Goal: Task Accomplishment & Management: Complete application form

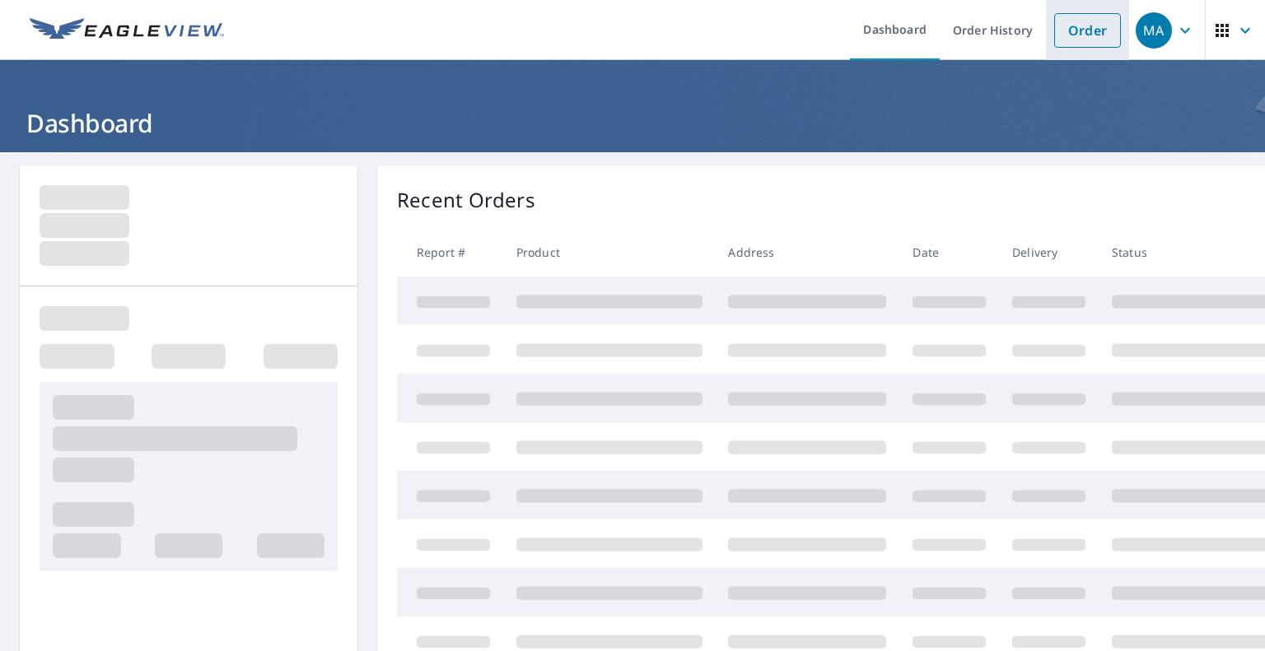
click at [1054, 28] on link "Order" at bounding box center [1087, 30] width 67 height 35
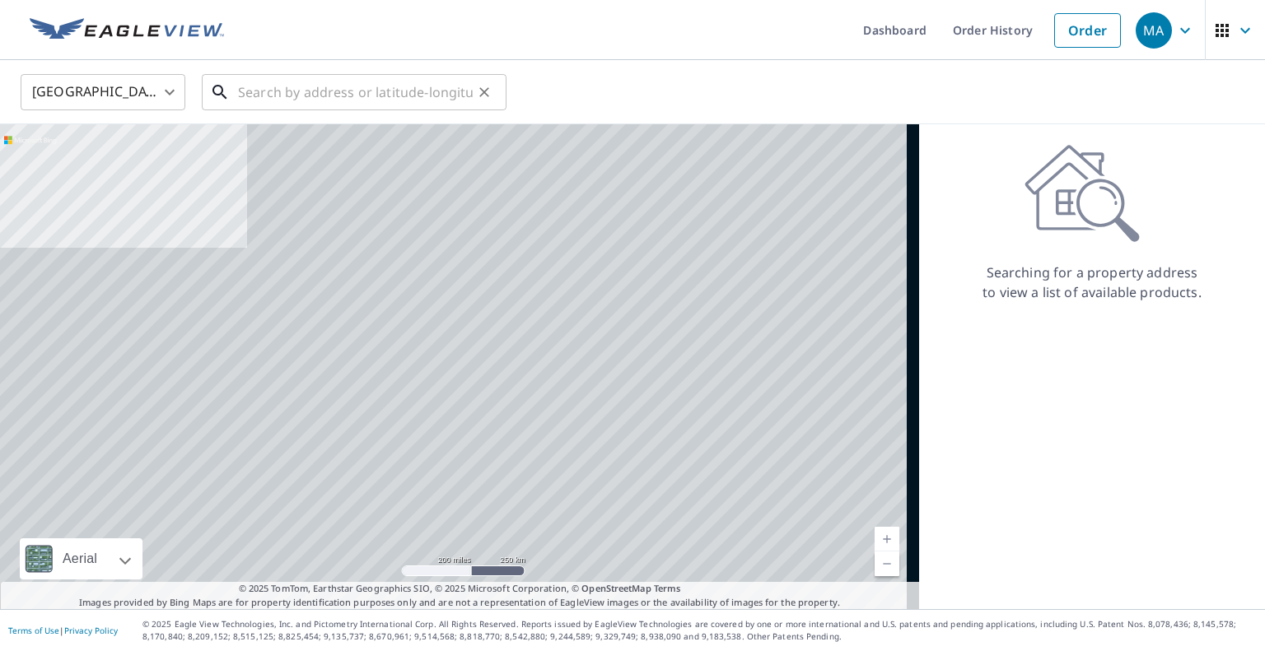
click at [375, 88] on input "text" at bounding box center [355, 92] width 235 height 46
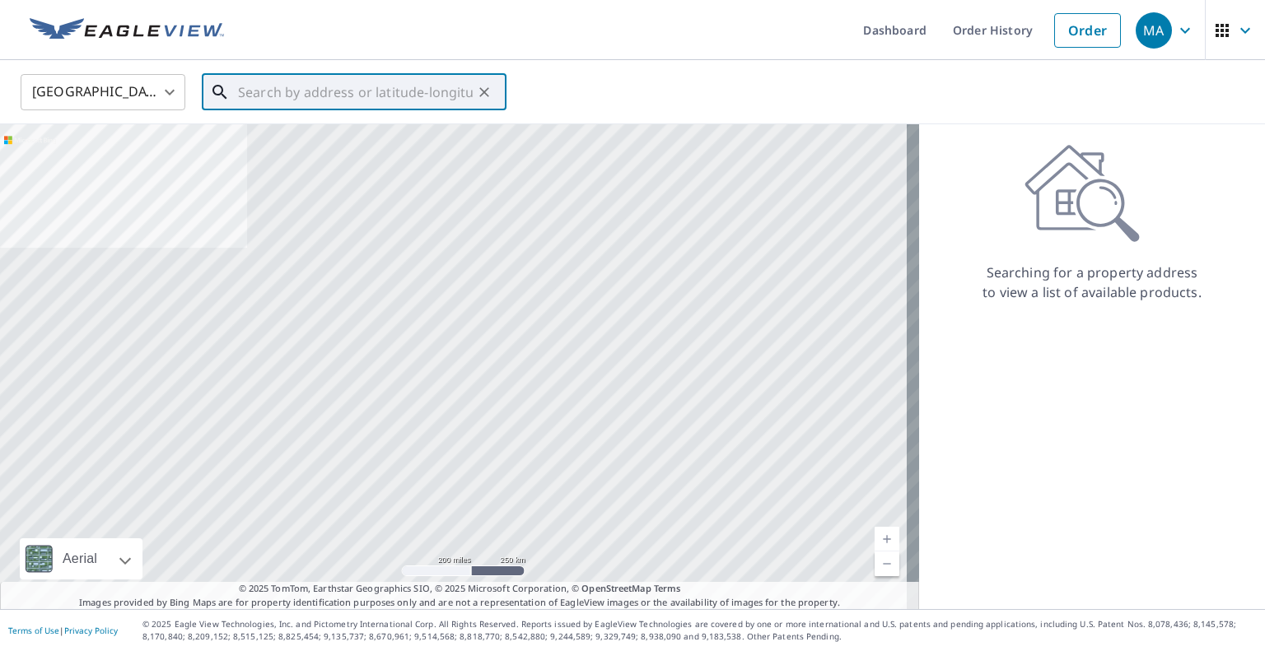
paste input "[STREET_ADDRESS]"
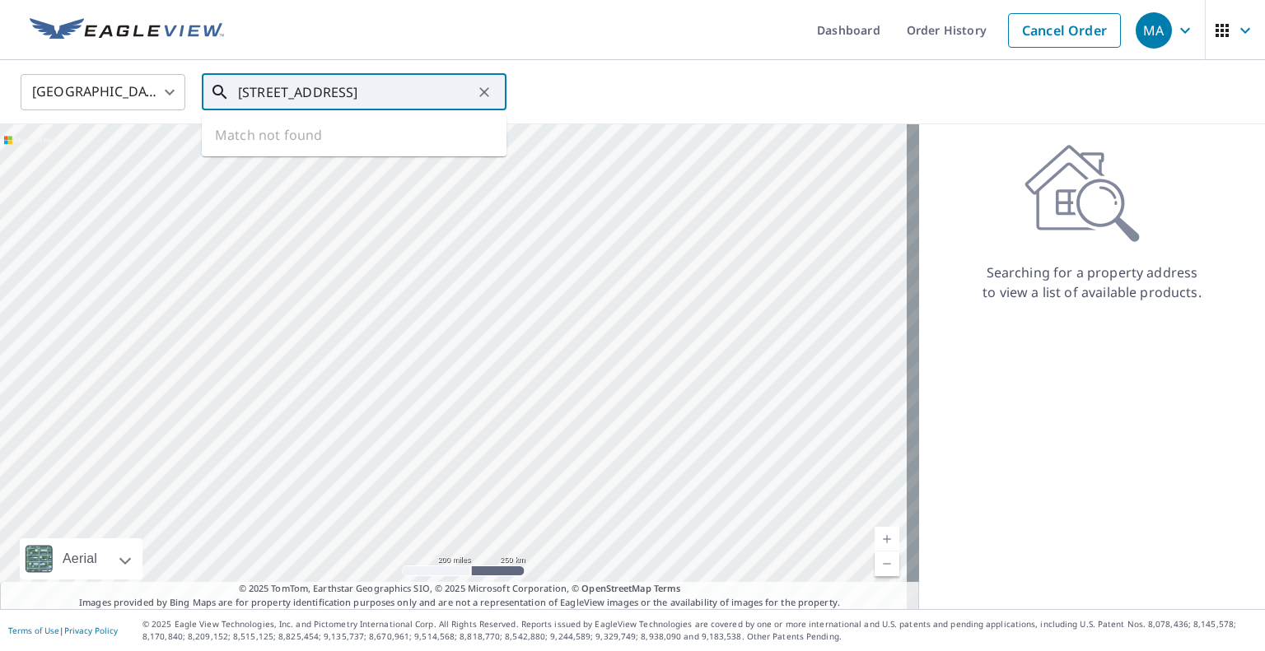
scroll to position [0, 21]
type input "[STREET_ADDRESS]"
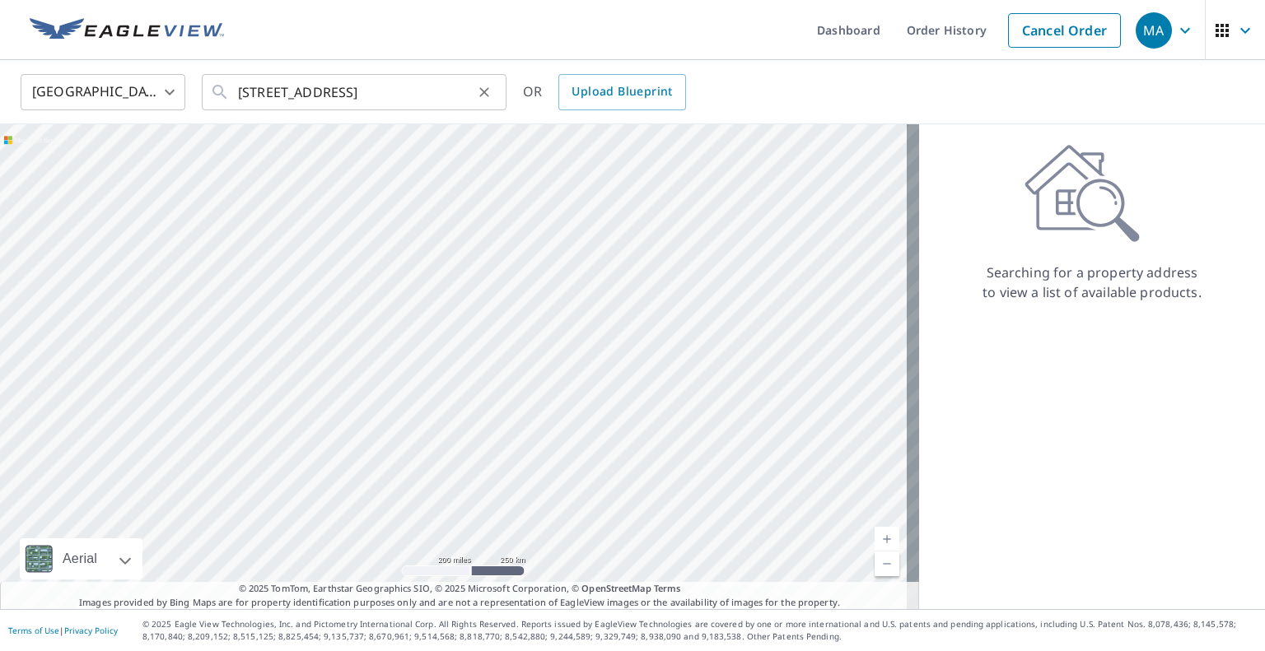
scroll to position [0, 0]
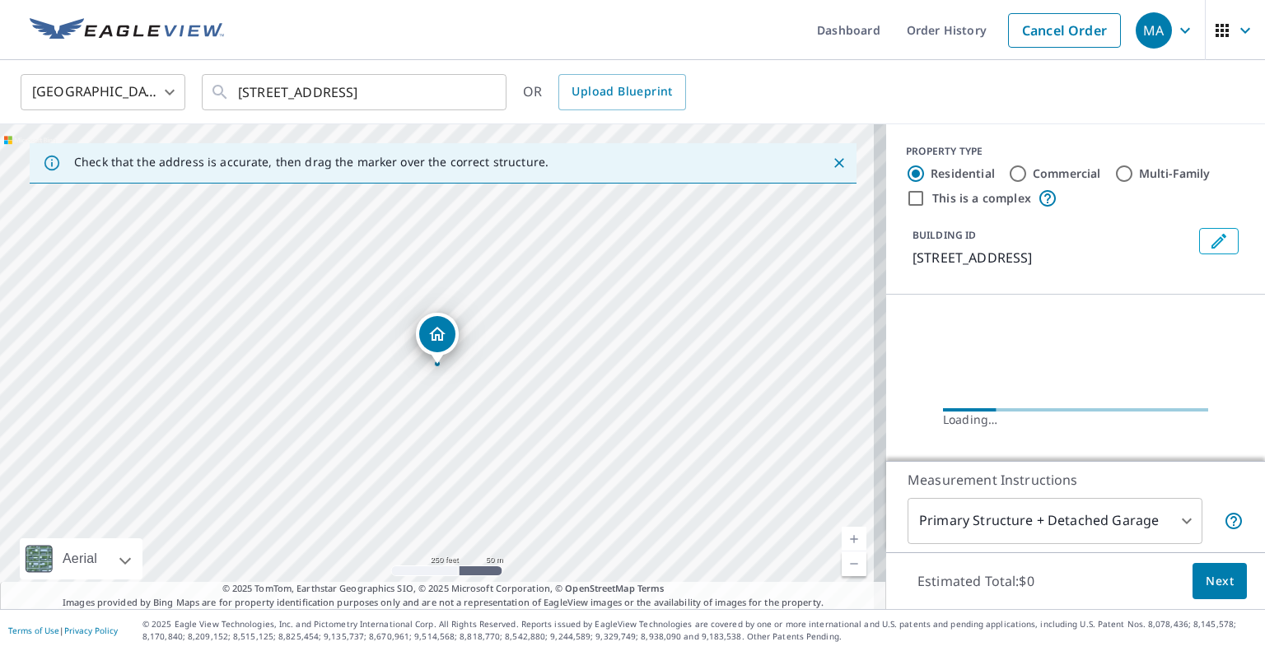
click at [1044, 523] on body "MA MA Dashboard Order History Cancel Order MA [GEOGRAPHIC_DATA] [GEOGRAPHIC_DAT…" at bounding box center [632, 325] width 1265 height 651
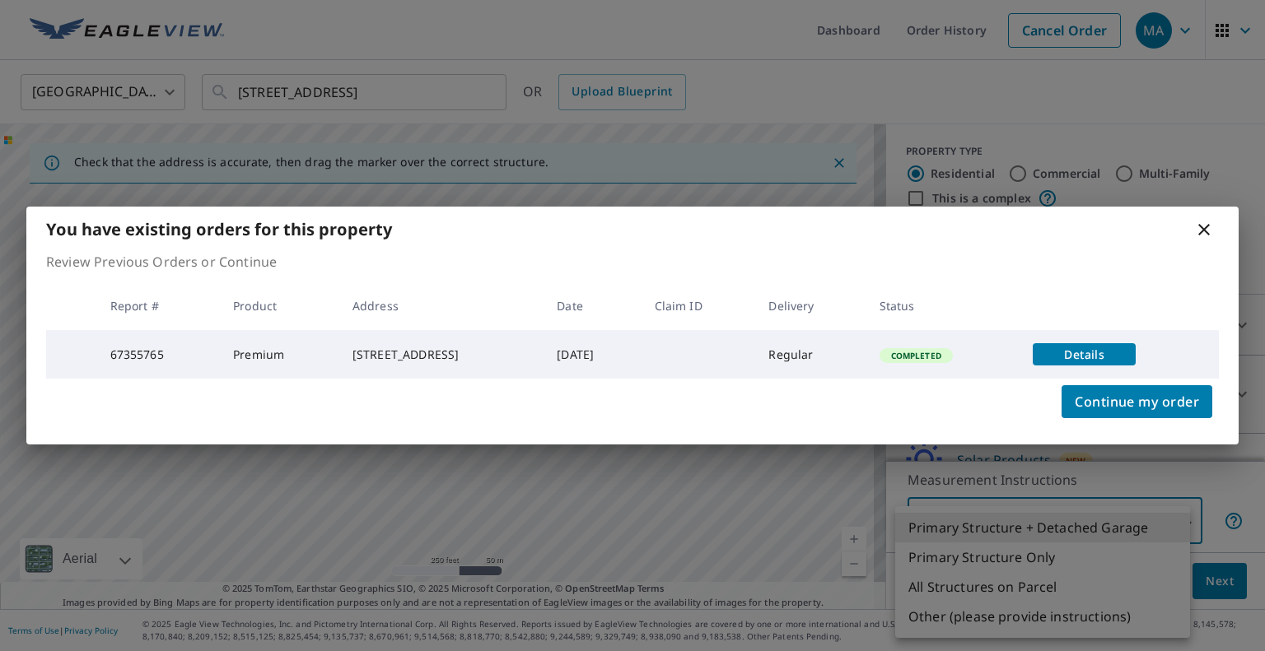
click at [1038, 553] on div "You have existing orders for this property Review Previous Orders or Continue R…" at bounding box center [632, 325] width 1265 height 651
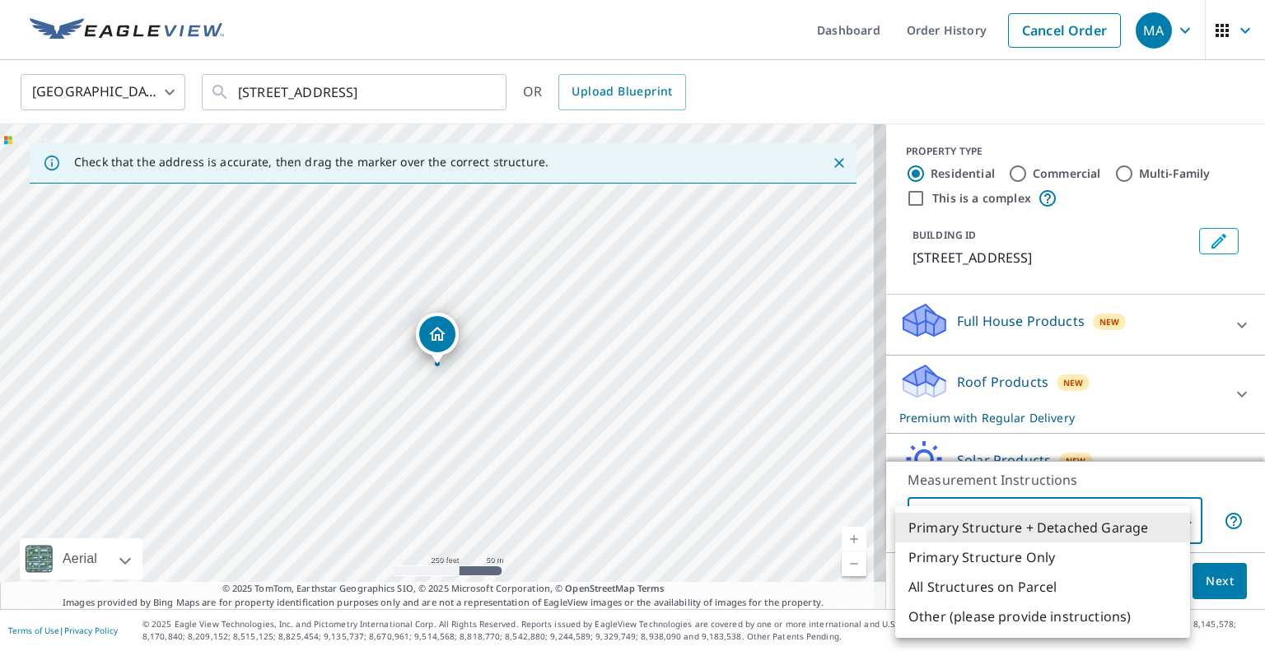
click at [739, 80] on div at bounding box center [632, 325] width 1265 height 651
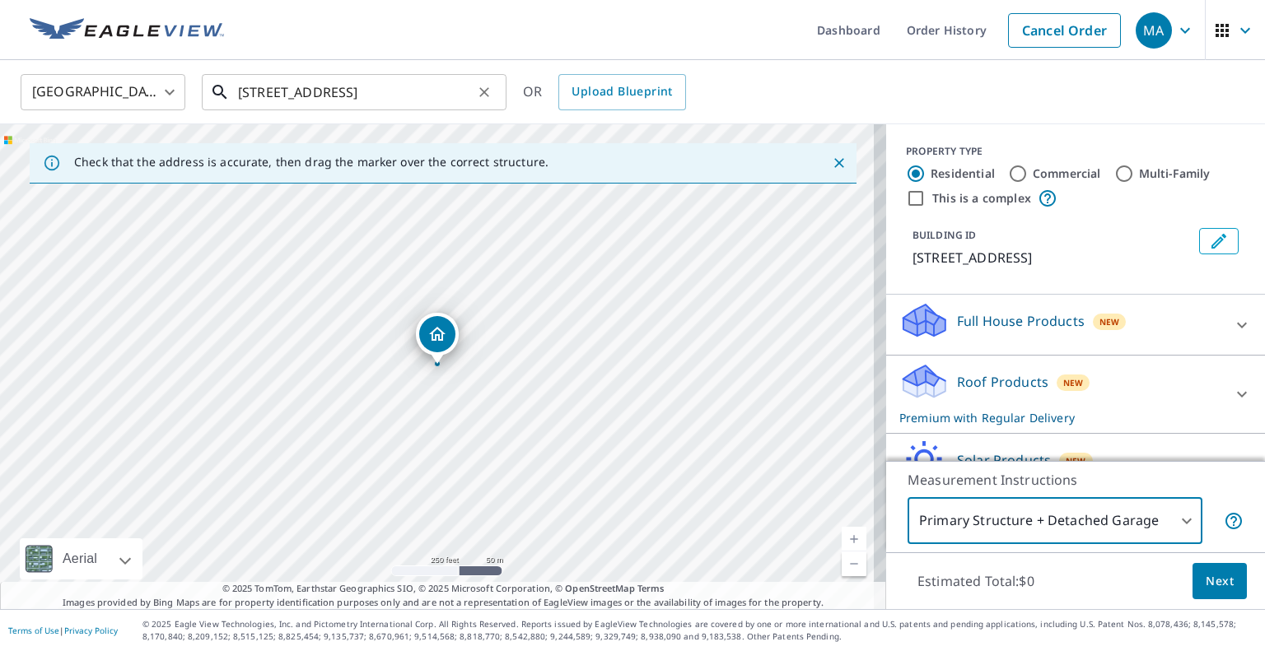
click at [459, 88] on input "[STREET_ADDRESS]" at bounding box center [355, 92] width 235 height 46
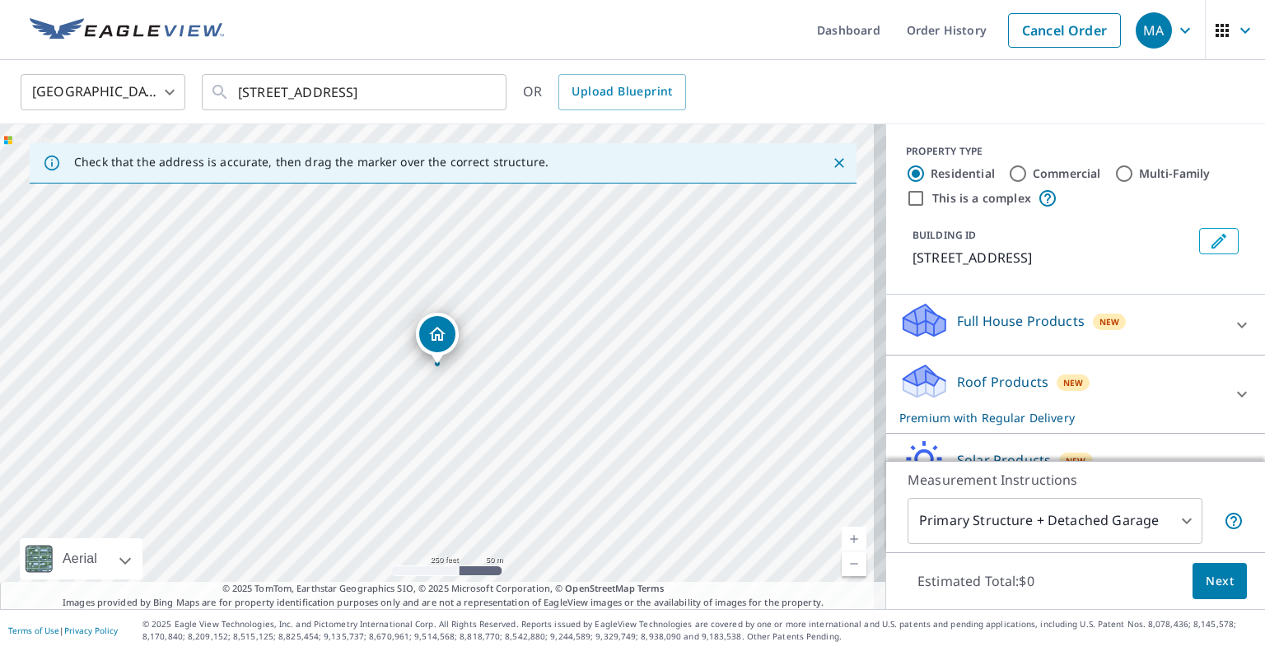
click at [907, 72] on div "[GEOGRAPHIC_DATA] [GEOGRAPHIC_DATA] ​ [STREET_ADDRESS] ​ OR Upload Blueprint" at bounding box center [626, 91] width 1237 height 39
click at [78, 28] on img at bounding box center [127, 30] width 194 height 25
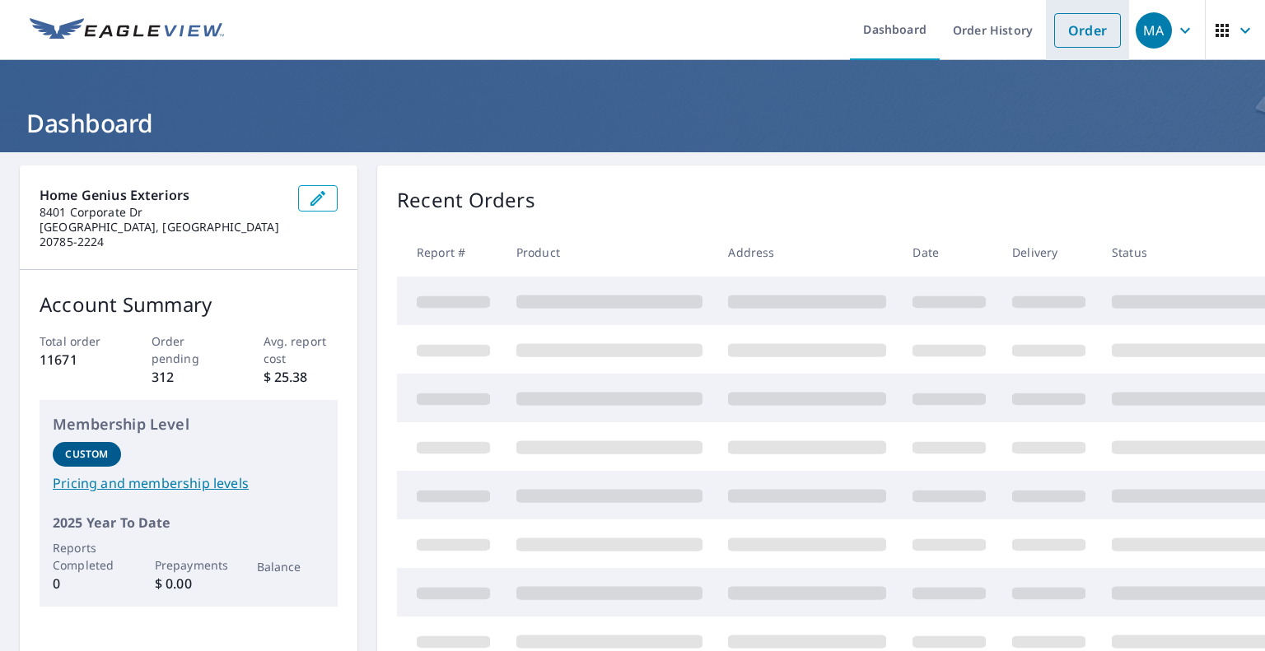
click at [1054, 26] on link "Order" at bounding box center [1087, 30] width 67 height 35
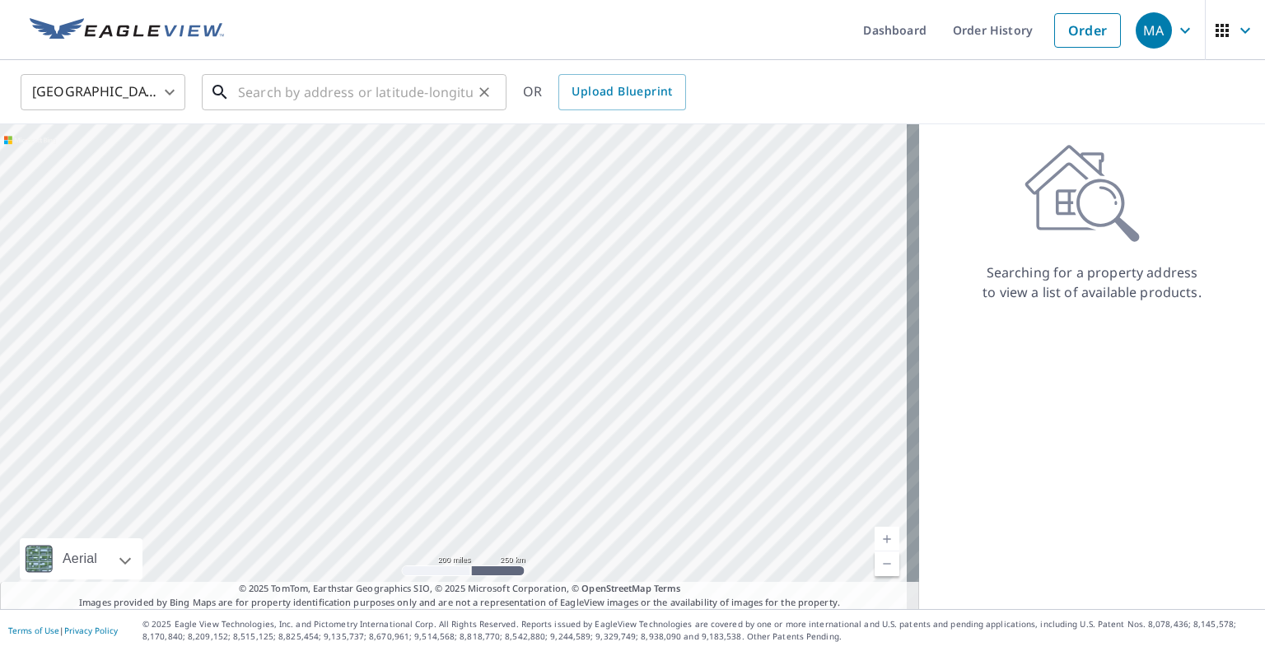
click at [383, 94] on input "text" at bounding box center [355, 92] width 235 height 46
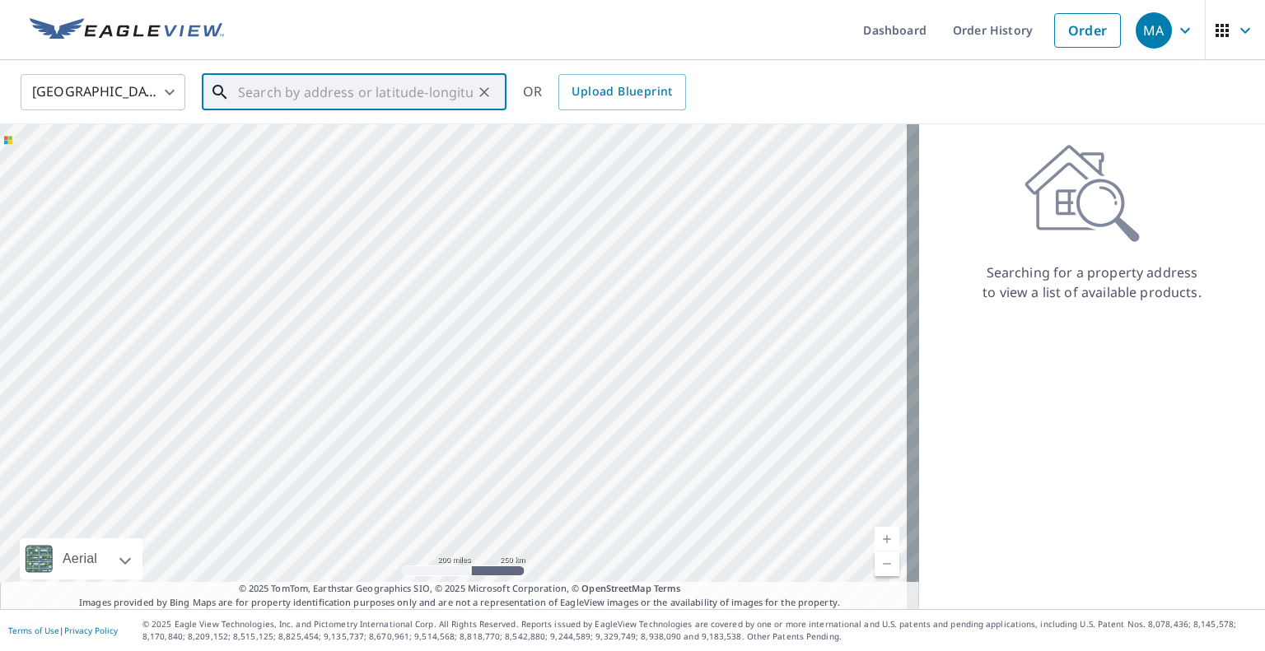
paste input "[STREET_ADDRESS]"
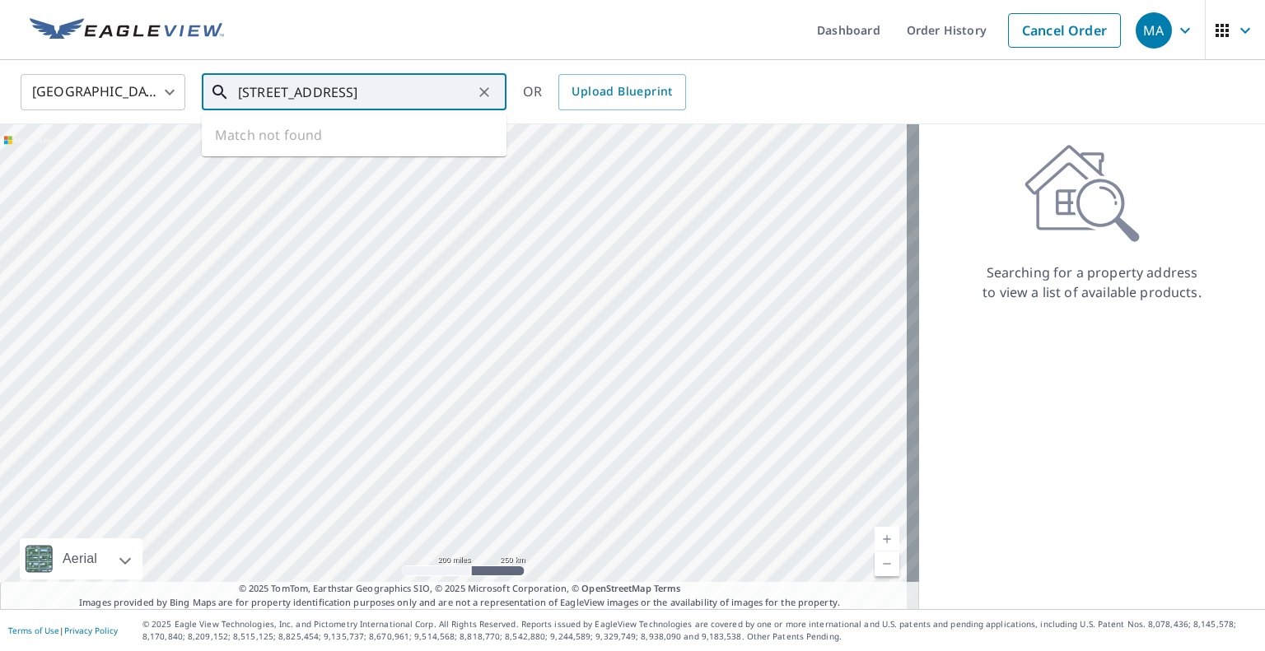
scroll to position [0, 21]
type input "[STREET_ADDRESS]"
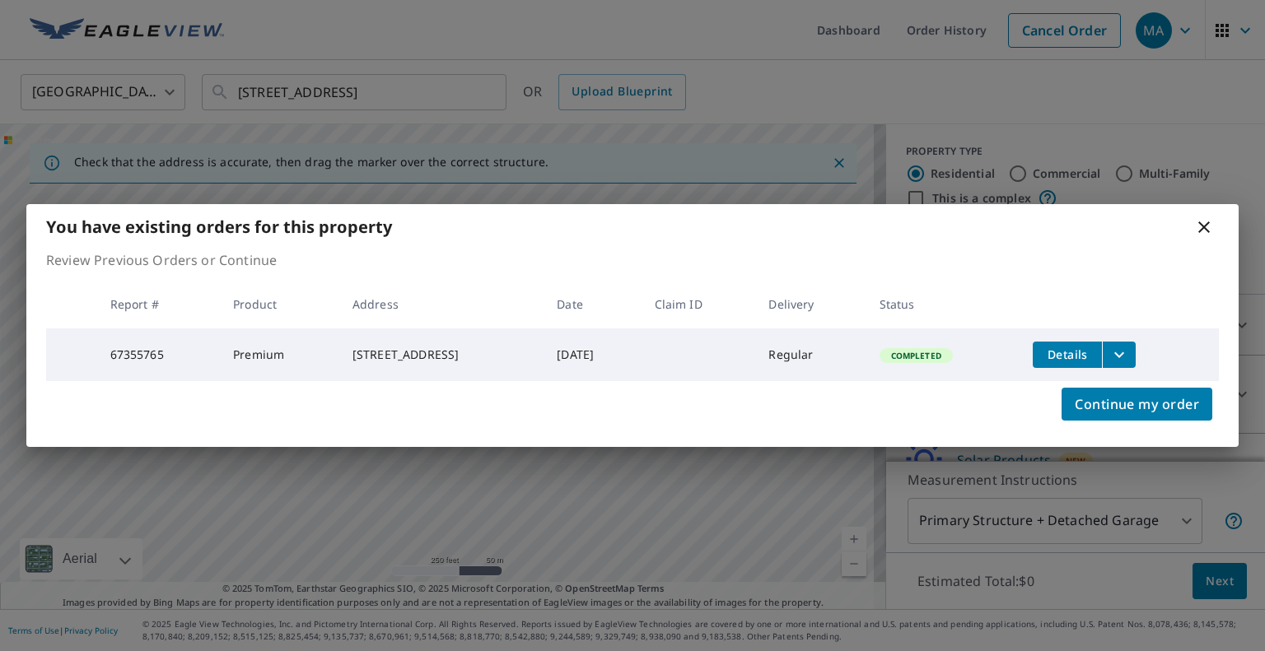
click at [1129, 348] on icon "filesDropdownBtn-67355765" at bounding box center [1119, 355] width 20 height 20
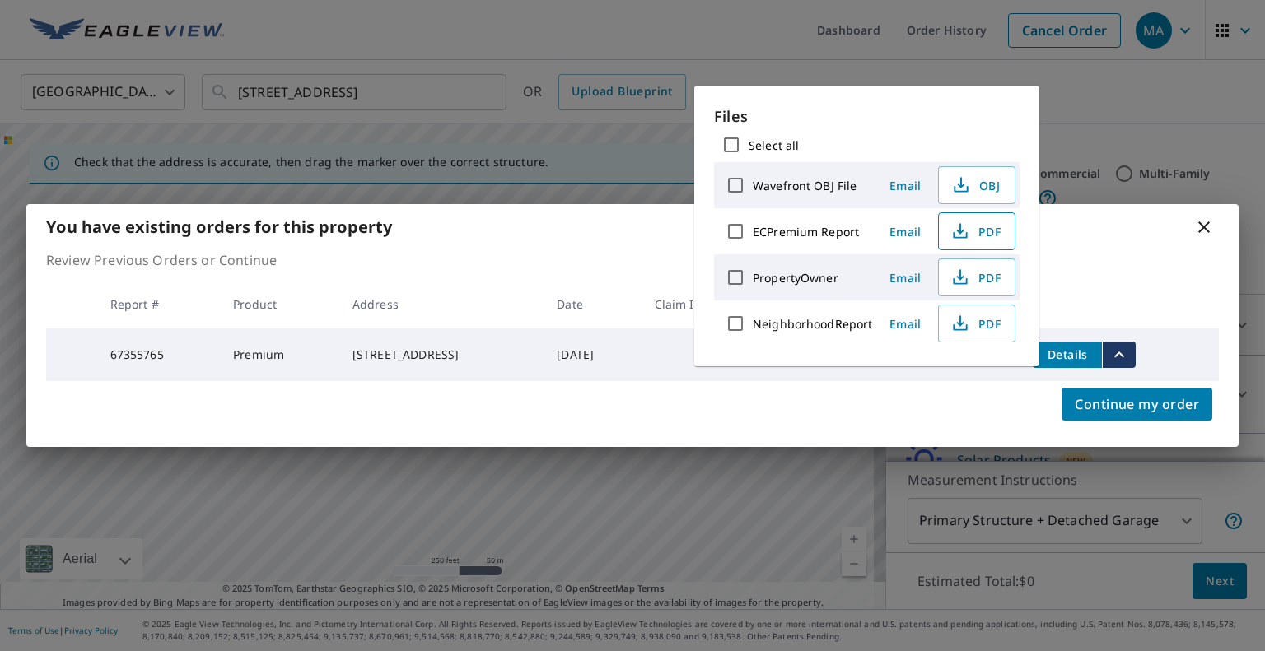
click at [971, 227] on span "PDF" at bounding box center [975, 232] width 53 height 20
click at [626, 44] on div "You have existing orders for this property Review Previous Orders or Continue R…" at bounding box center [632, 325] width 1265 height 651
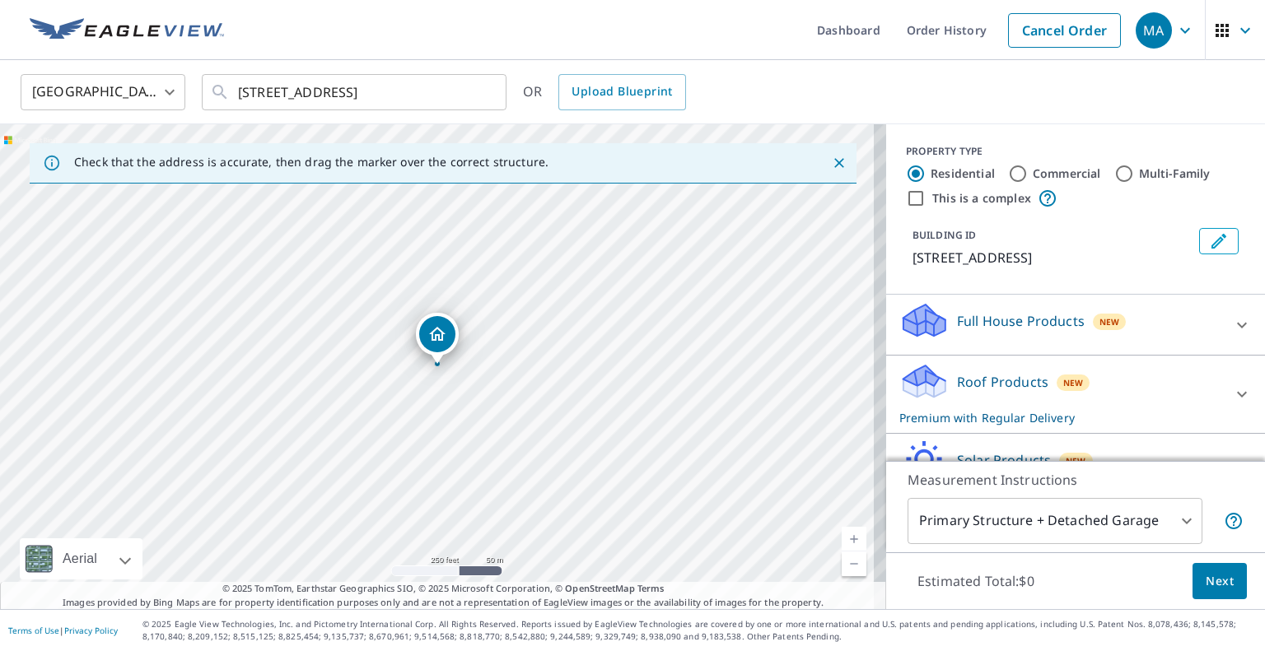
drag, startPoint x: 177, startPoint y: 30, endPoint x: 204, endPoint y: 4, distance: 37.3
click at [177, 30] on img at bounding box center [127, 30] width 194 height 25
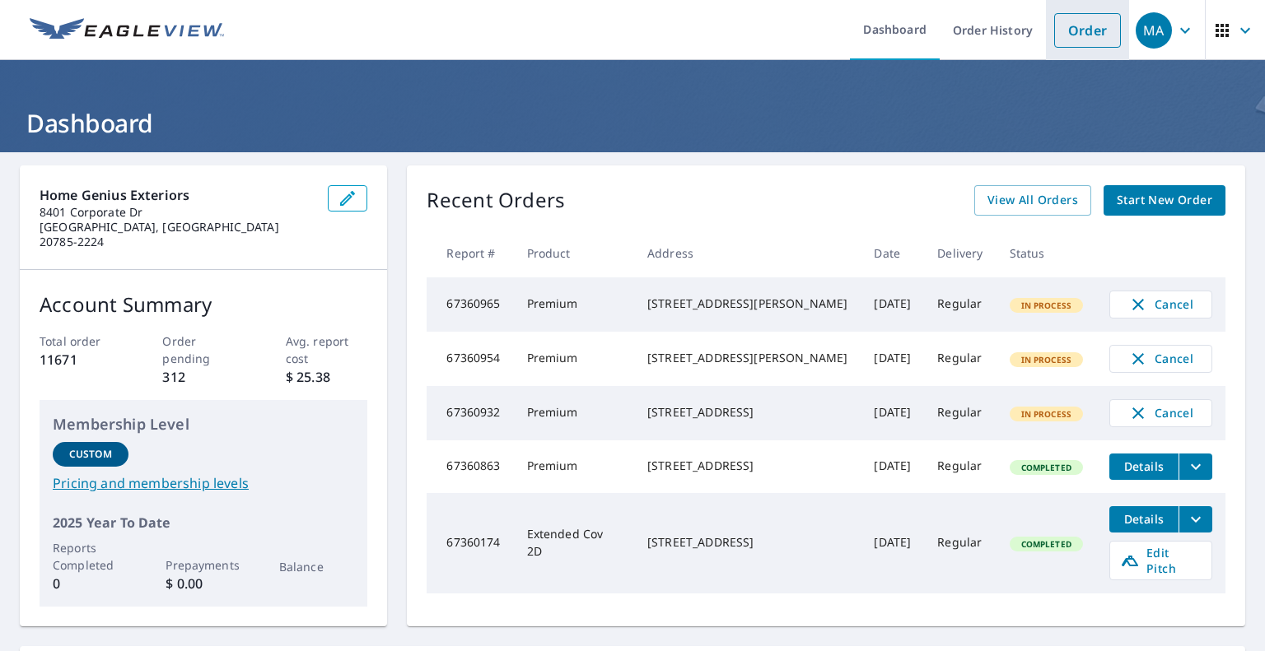
click at [1067, 30] on link "Order" at bounding box center [1087, 30] width 67 height 35
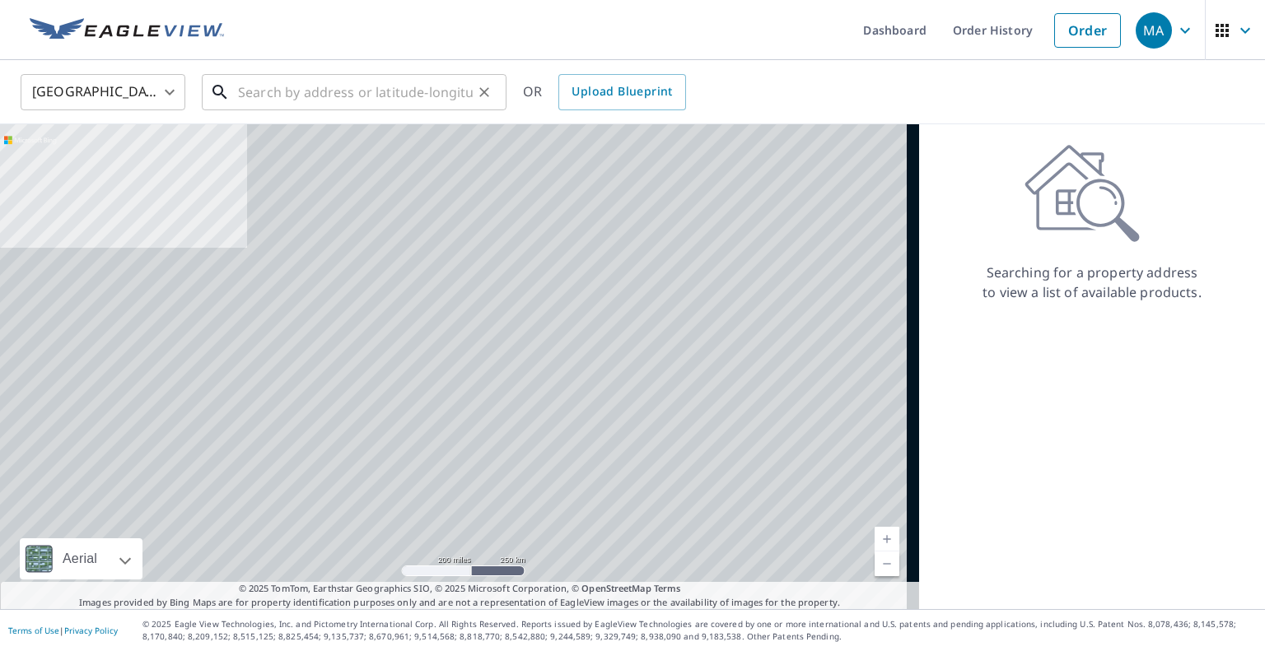
click at [369, 97] on input "text" at bounding box center [355, 92] width 235 height 46
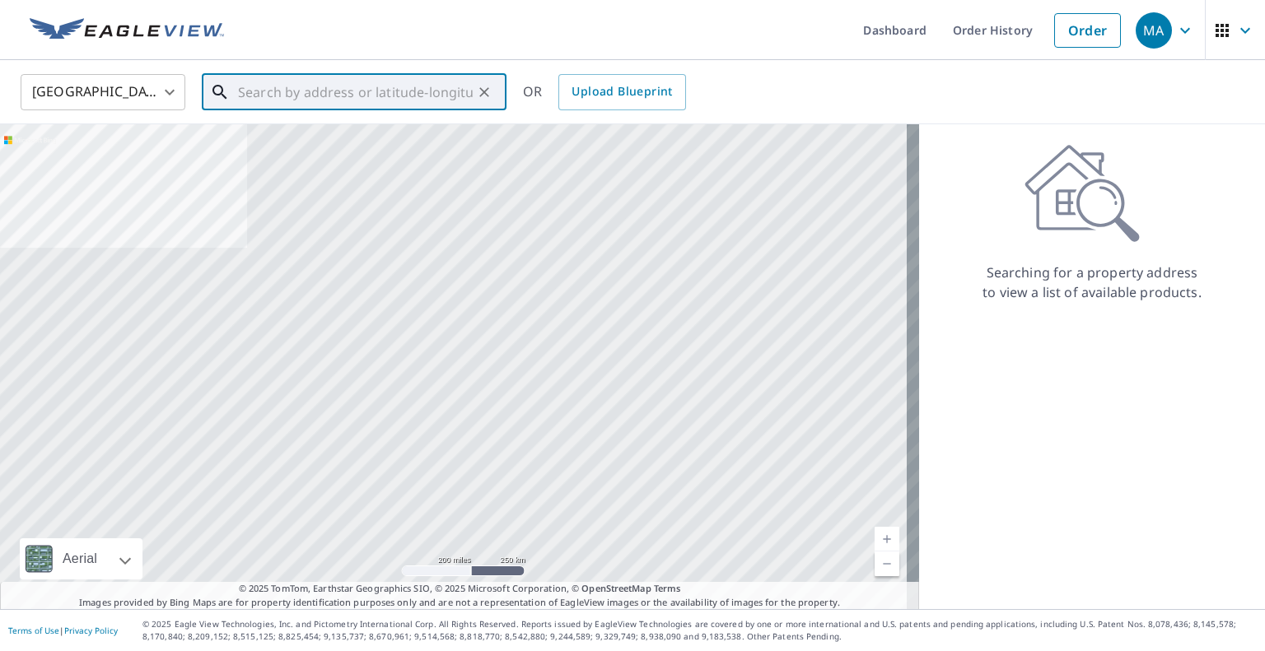
paste input "[STREET_ADDRESS]"
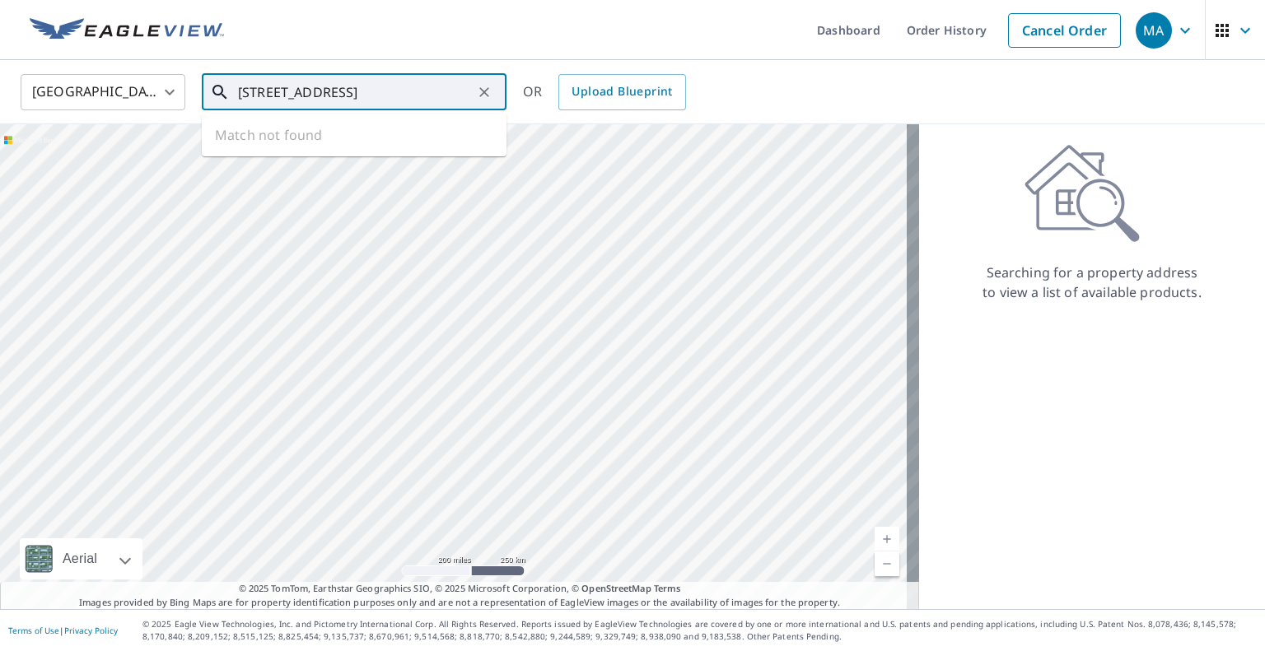
type input "[STREET_ADDRESS]"
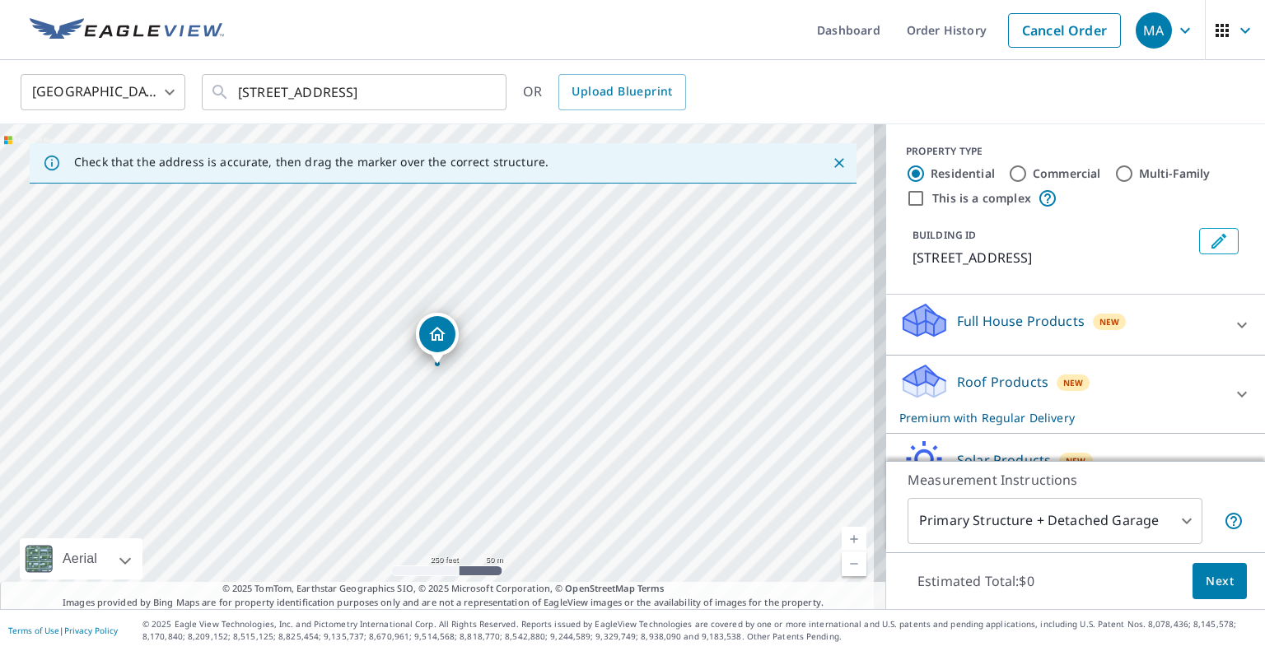
click at [1123, 522] on body "MA MA Dashboard Order History Cancel Order MA [GEOGRAPHIC_DATA] [GEOGRAPHIC_DAT…" at bounding box center [632, 325] width 1265 height 651
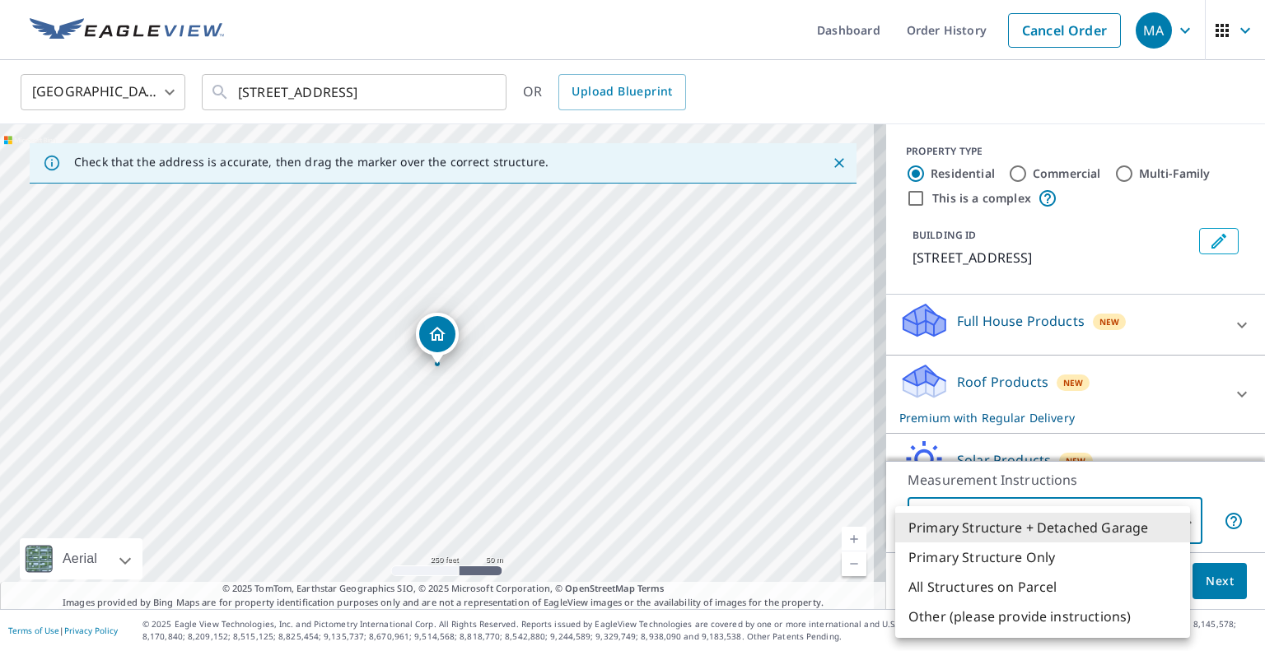
click at [1082, 552] on li "Primary Structure Only" at bounding box center [1042, 558] width 295 height 30
type input "2"
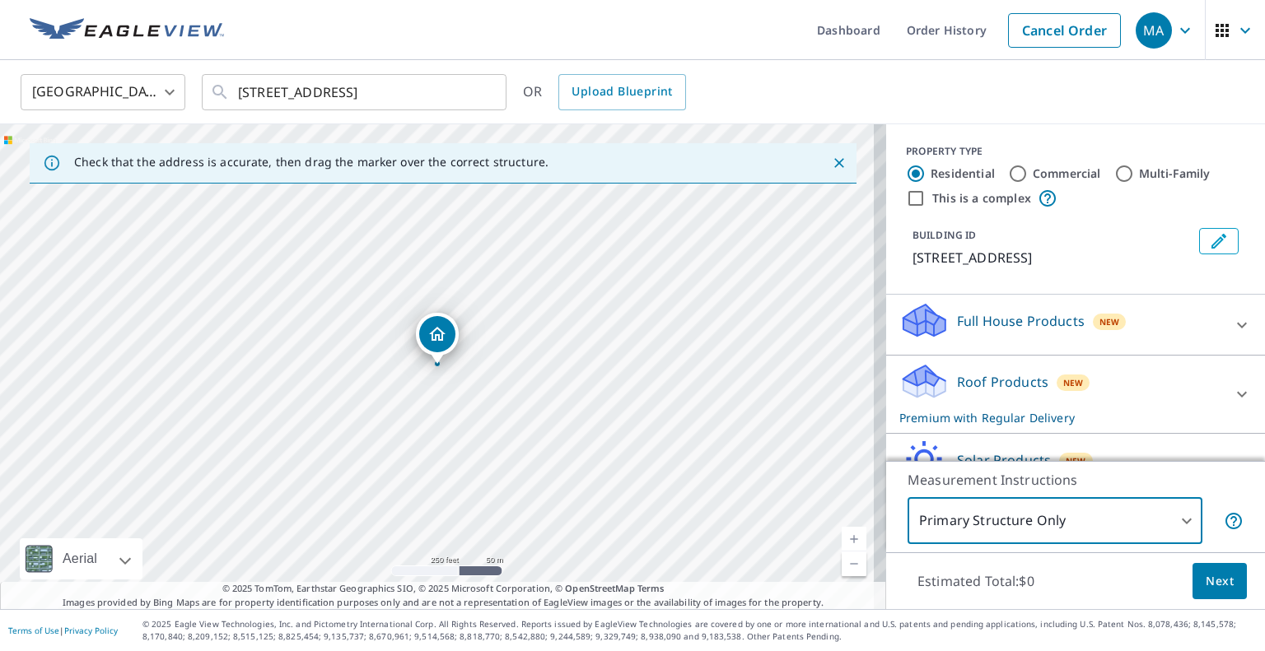
click at [1205, 575] on span "Next" at bounding box center [1219, 581] width 28 height 21
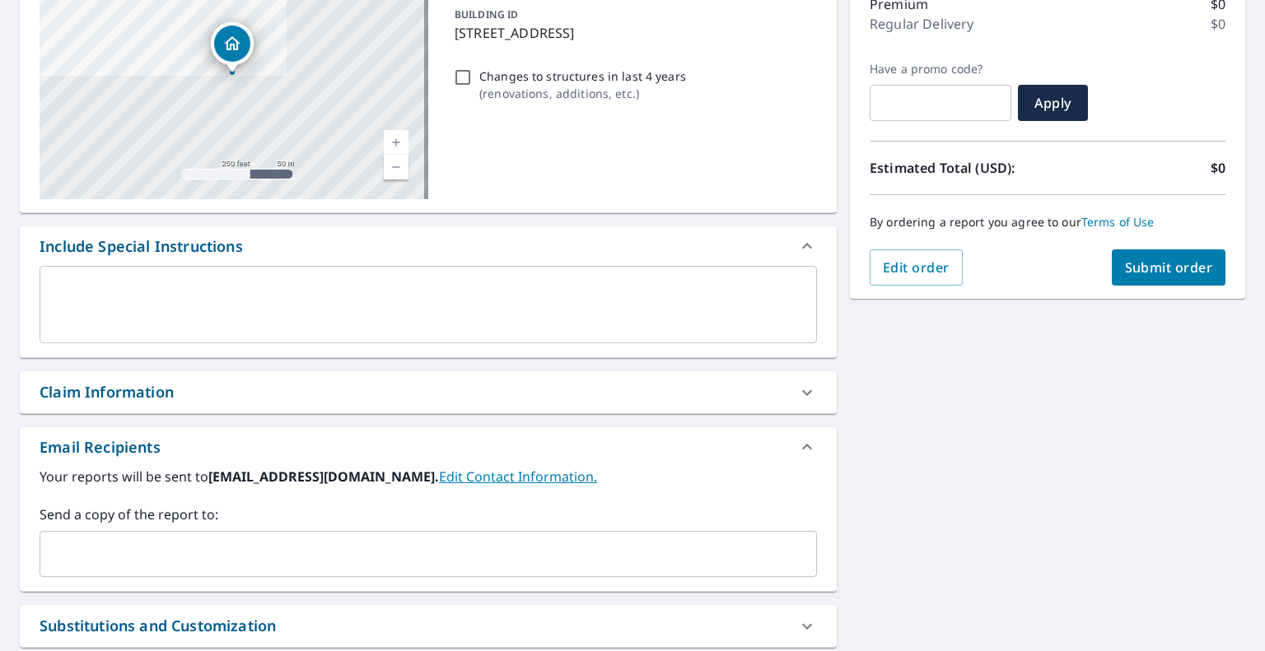
scroll to position [384, 0]
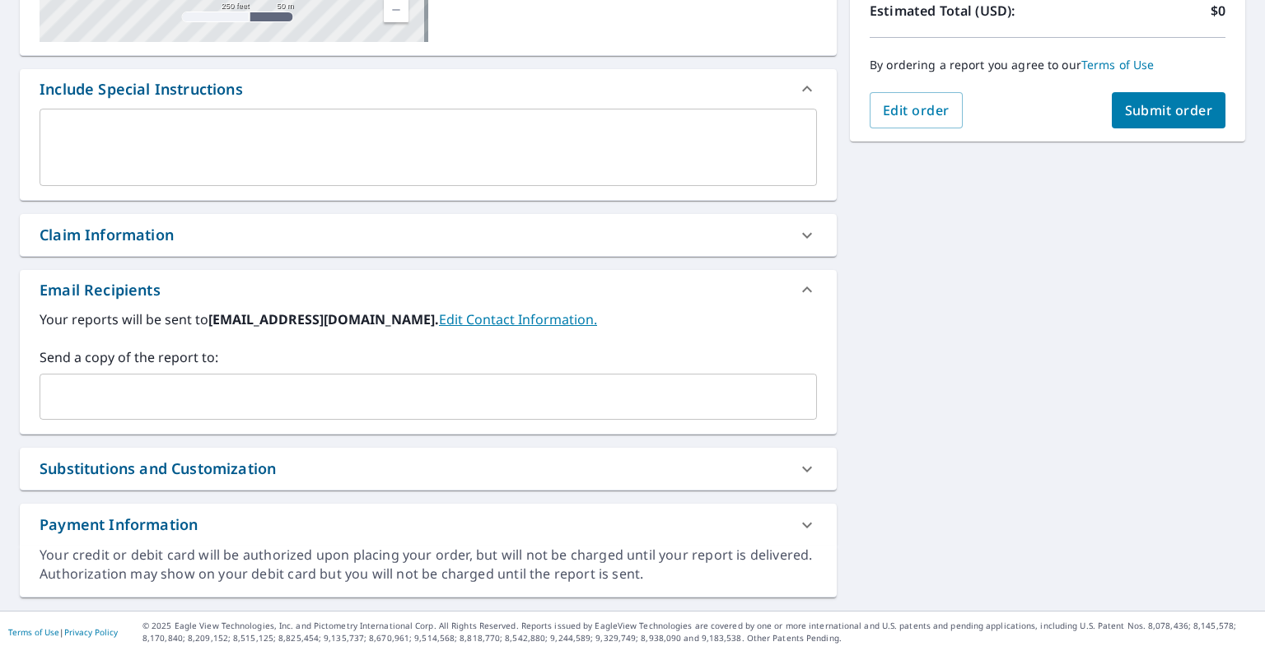
click at [402, 388] on input "text" at bounding box center [416, 396] width 738 height 31
paste input "[EMAIL_ADDRESS][DOMAIN_NAME]"
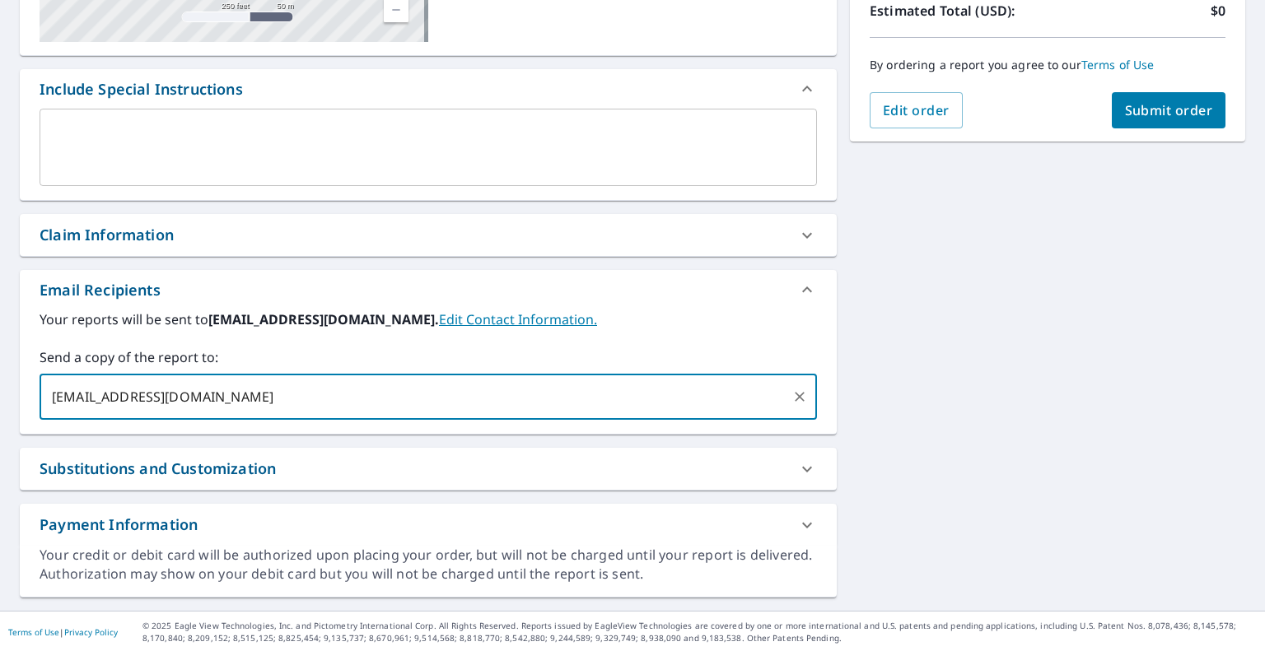
type input "[EMAIL_ADDRESS][DOMAIN_NAME]"
checkbox input "true"
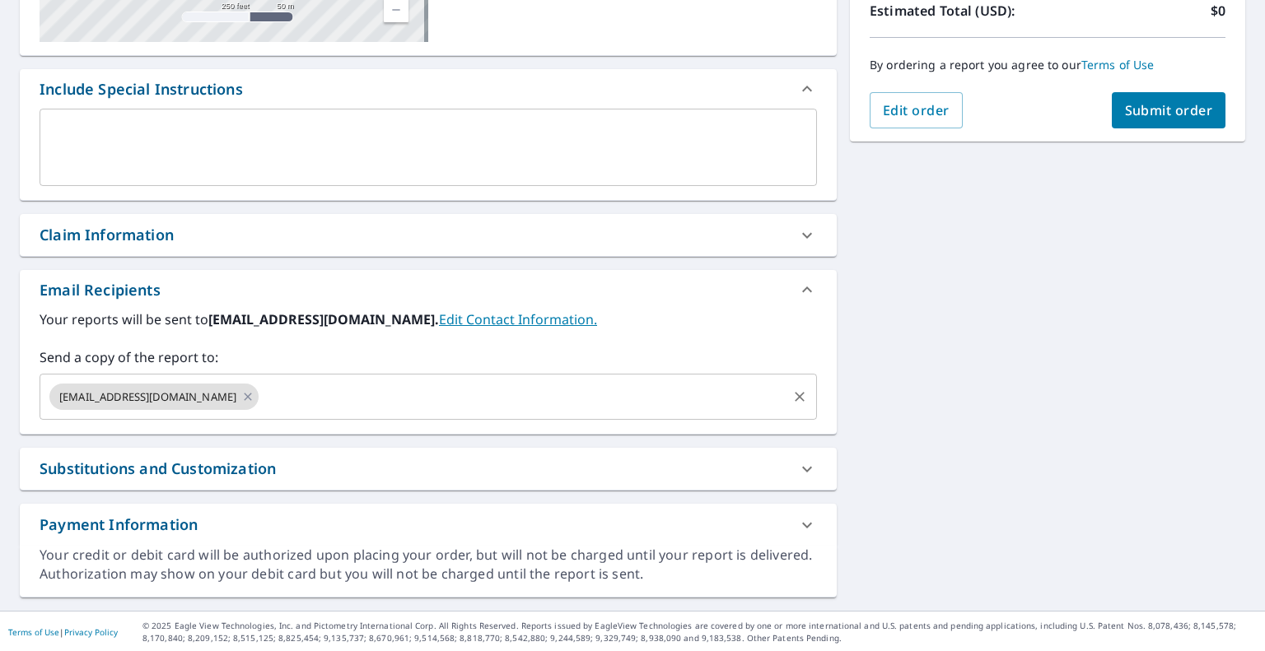
click at [540, 402] on input "text" at bounding box center [523, 396] width 524 height 31
paste input "[EMAIL_ADDRESS][DOMAIN_NAME]"
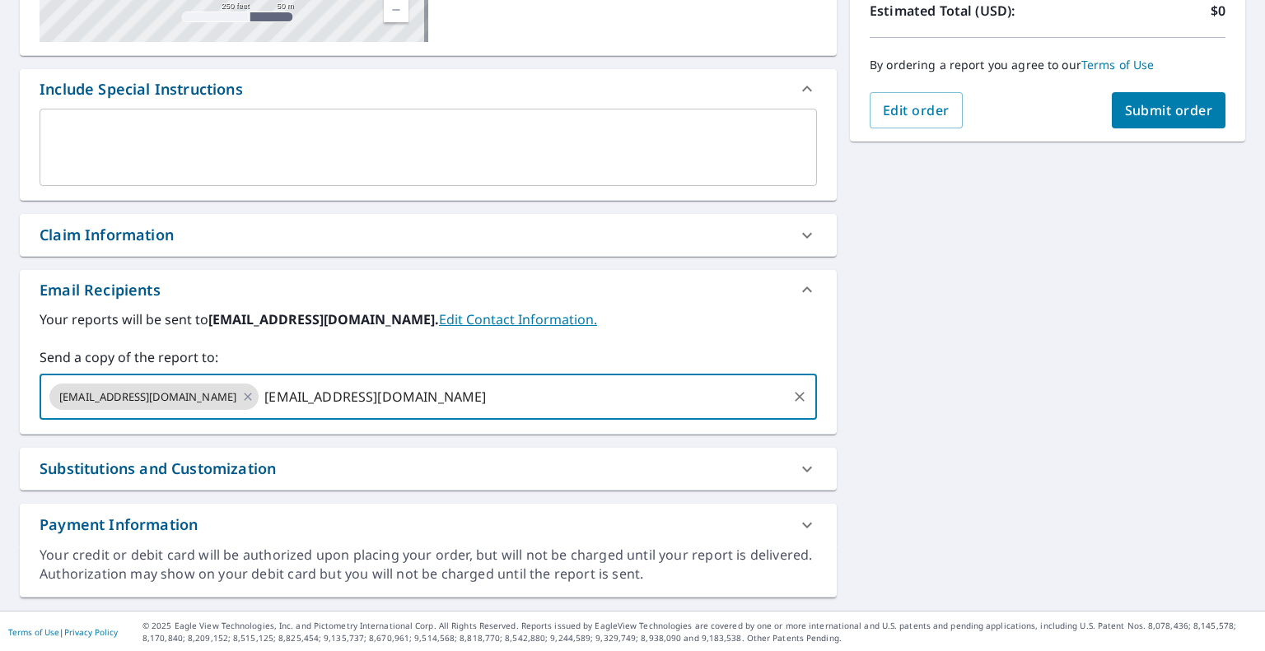
type input "[EMAIL_ADDRESS][DOMAIN_NAME]"
checkbox input "true"
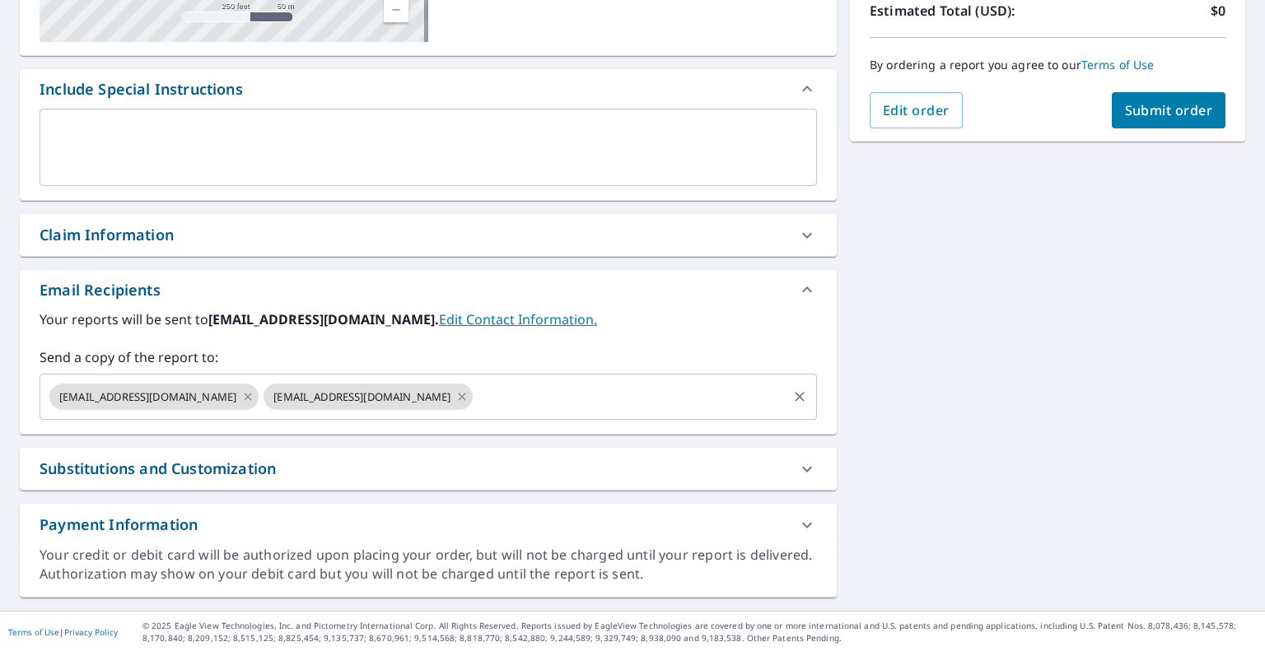
click at [623, 389] on input "text" at bounding box center [630, 396] width 310 height 31
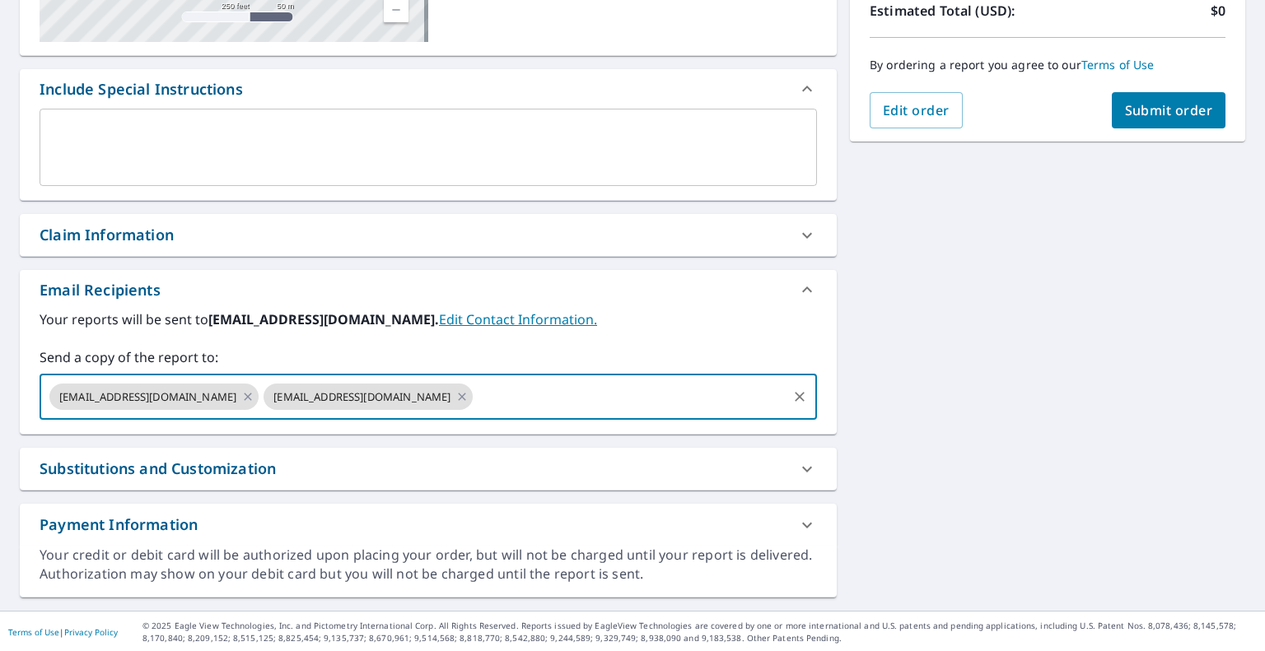
paste input "[EMAIL_ADDRESS][DOMAIN_NAME]"
type input "[EMAIL_ADDRESS][DOMAIN_NAME]"
checkbox input "true"
click at [1020, 396] on div "[STREET_ADDRESS] Aerial Road A standard road map Aerial A detailed look from ab…" at bounding box center [632, 190] width 1265 height 842
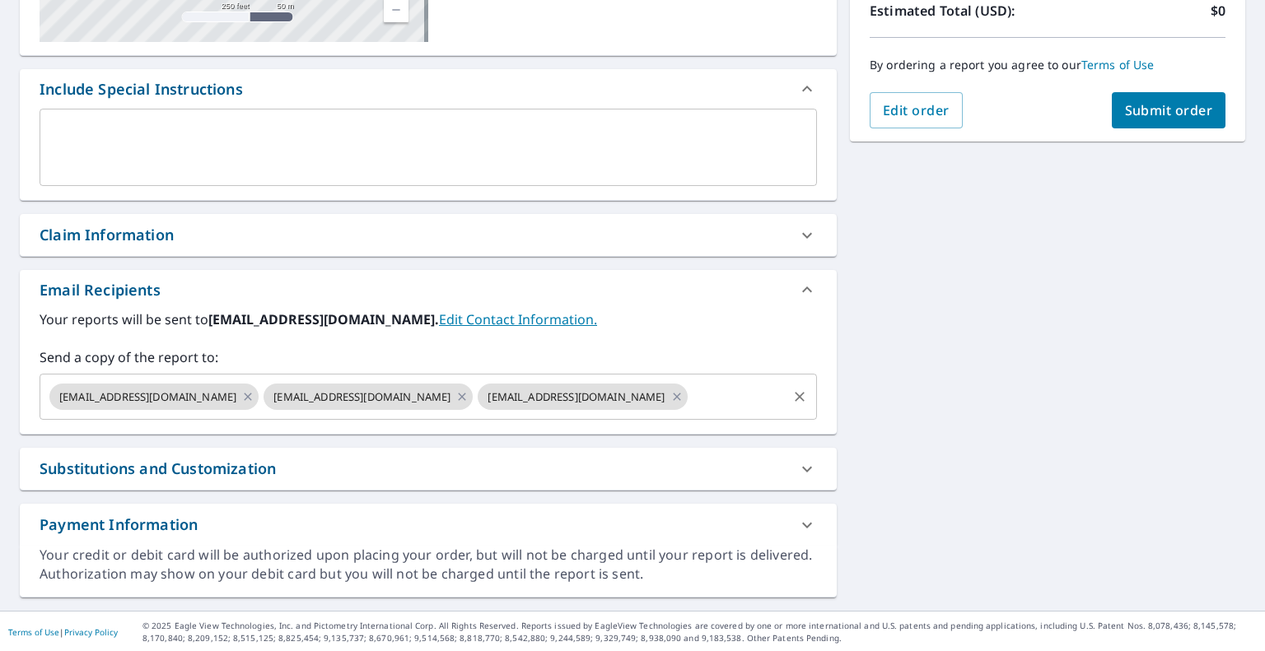
click at [767, 389] on input "text" at bounding box center [737, 396] width 95 height 31
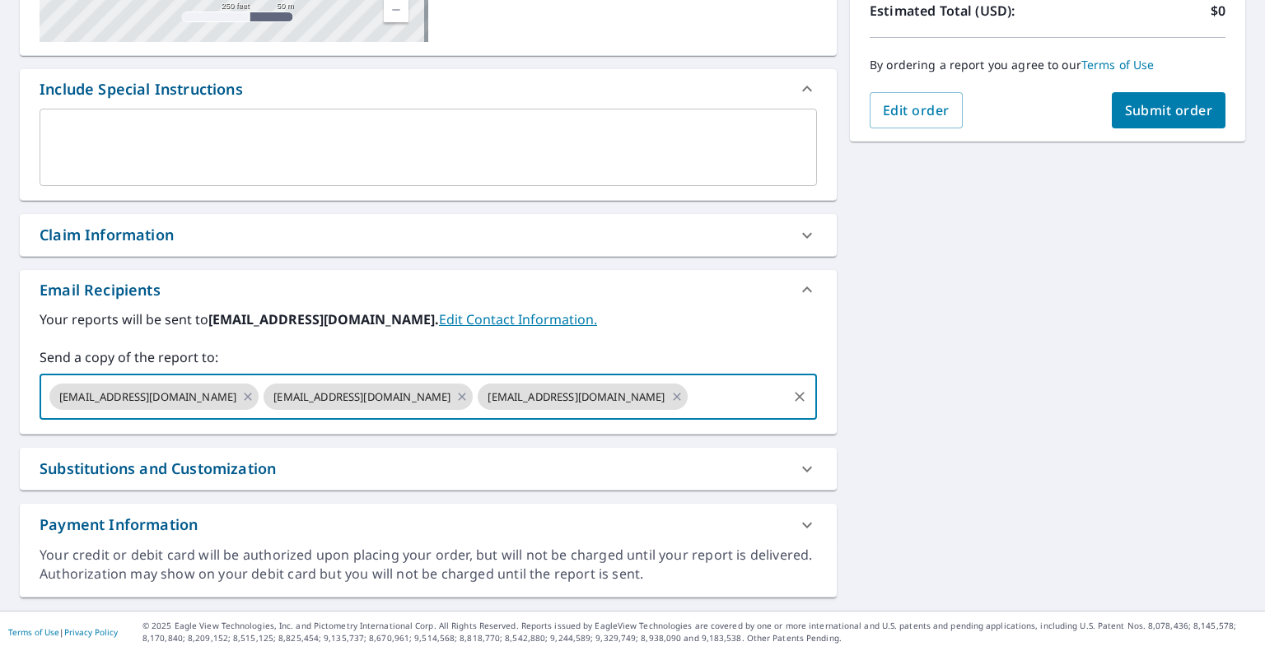
paste input "[EMAIL_ADDRESS][DOMAIN_NAME]"
type input "[EMAIL_ADDRESS][DOMAIN_NAME]"
click at [952, 420] on div "[STREET_ADDRESS] Aerial Road A standard road map Aerial A detailed look from ab…" at bounding box center [632, 190] width 1265 height 842
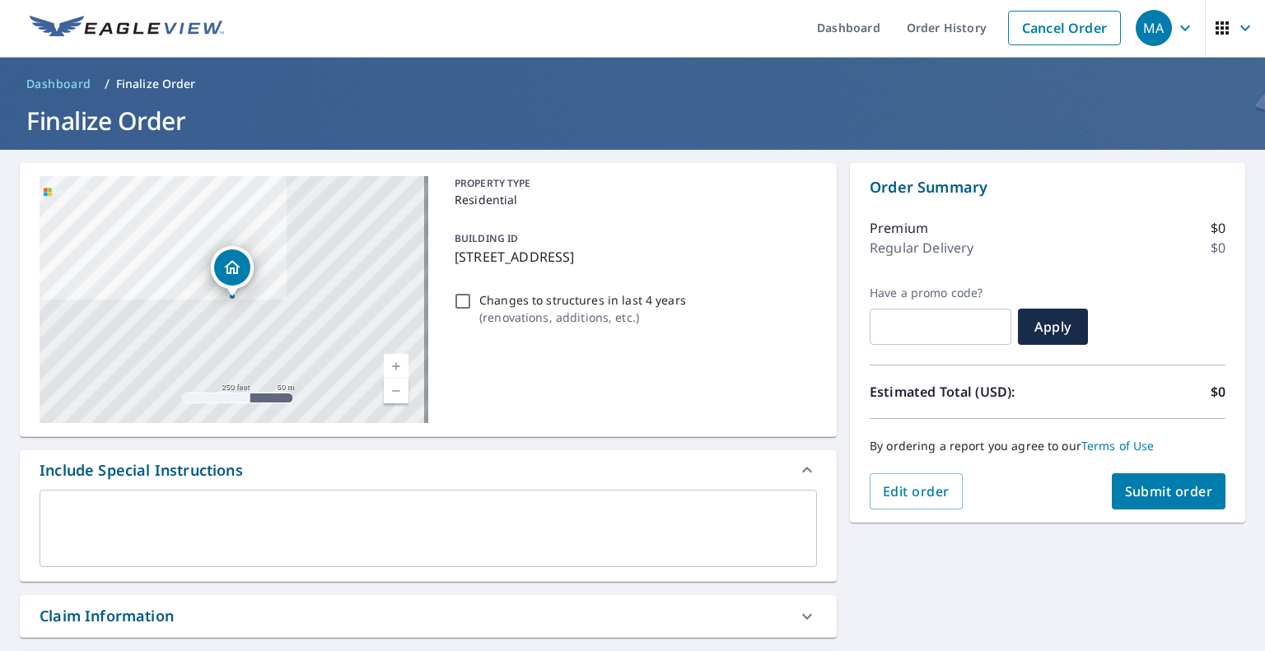
scroll to position [0, 0]
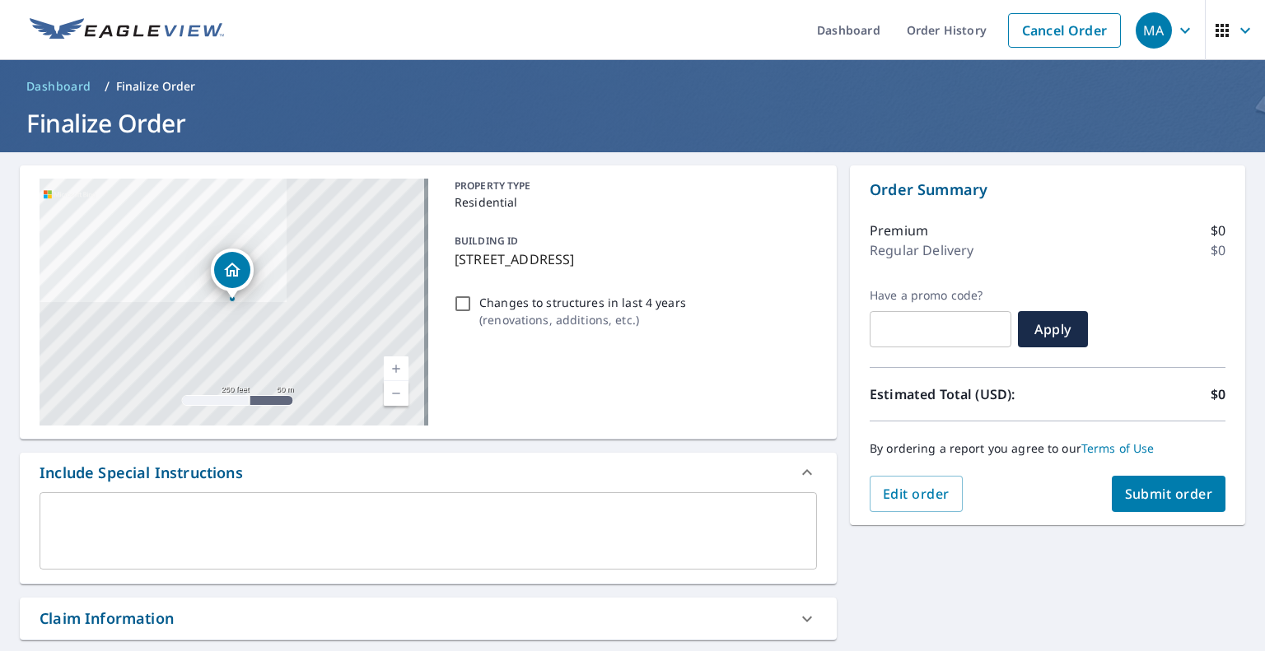
click at [1150, 495] on span "Submit order" at bounding box center [1169, 494] width 88 height 18
checkbox input "true"
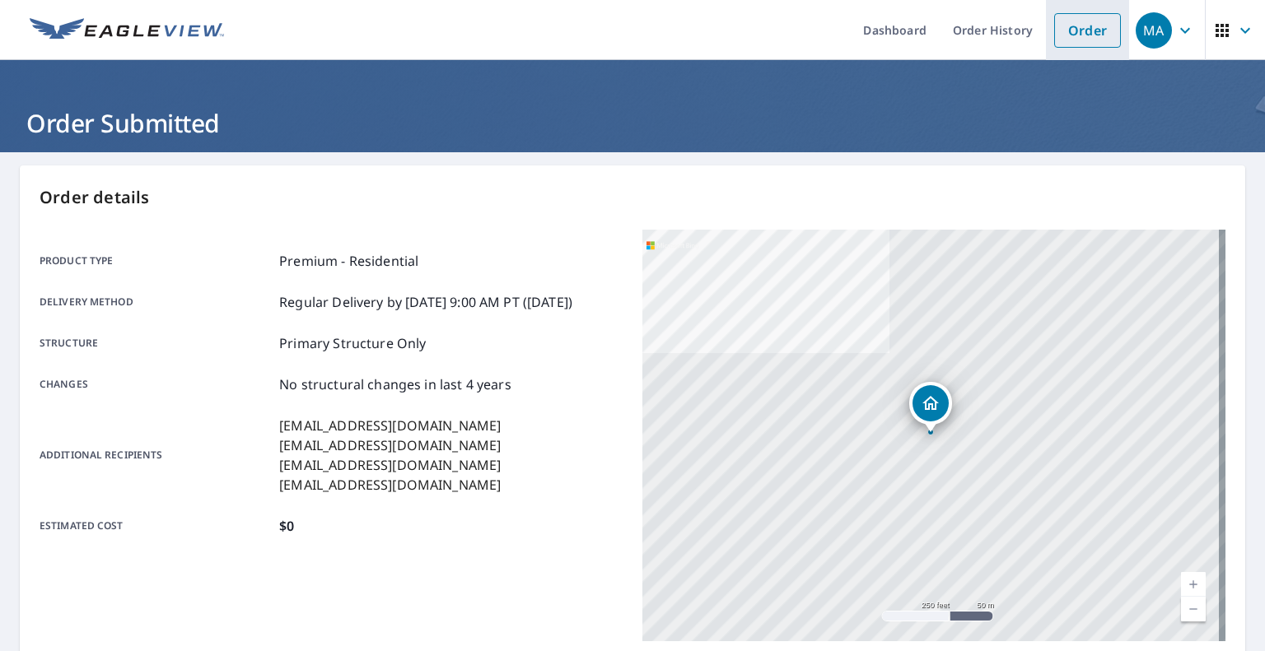
click at [1065, 29] on link "Order" at bounding box center [1087, 30] width 67 height 35
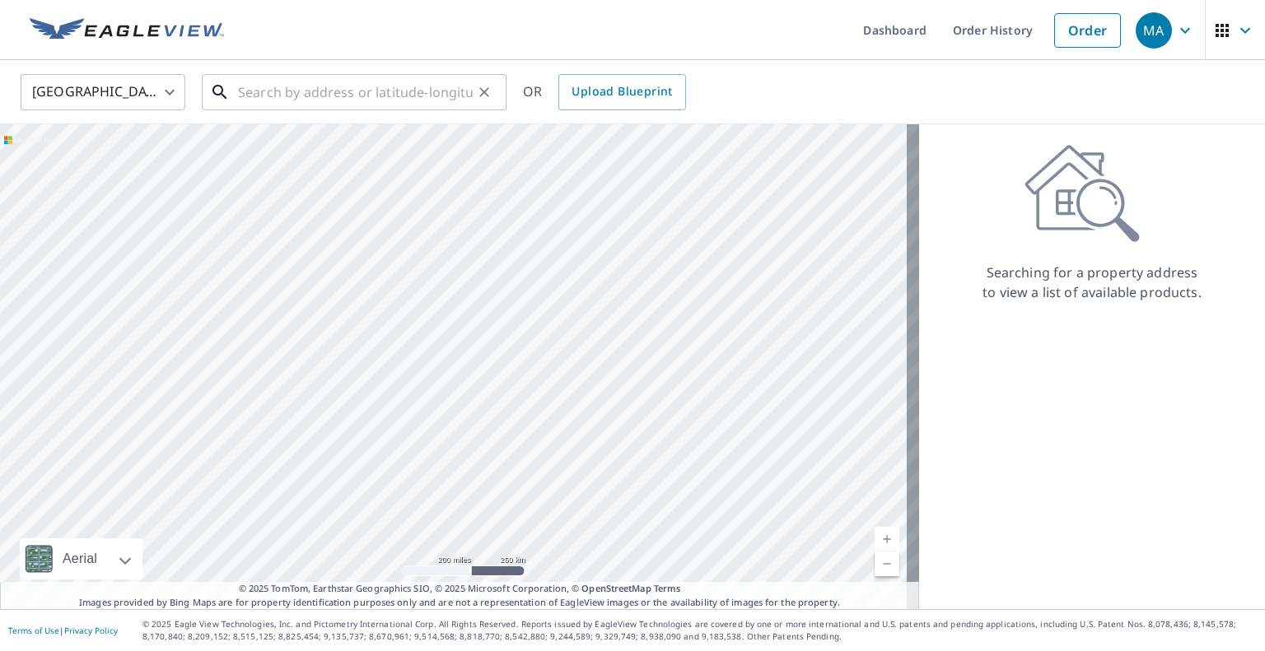
click at [398, 105] on input "text" at bounding box center [355, 92] width 235 height 46
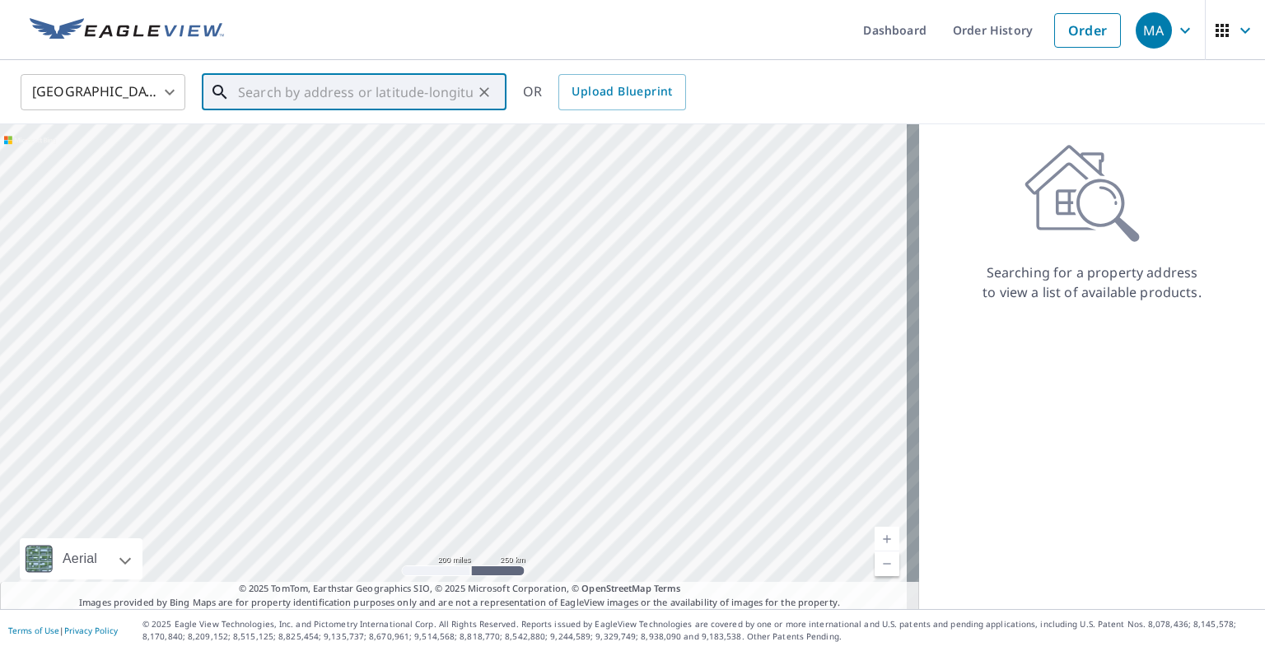
paste input "[STREET_ADDRESS][PERSON_NAME][PERSON_NAME]"
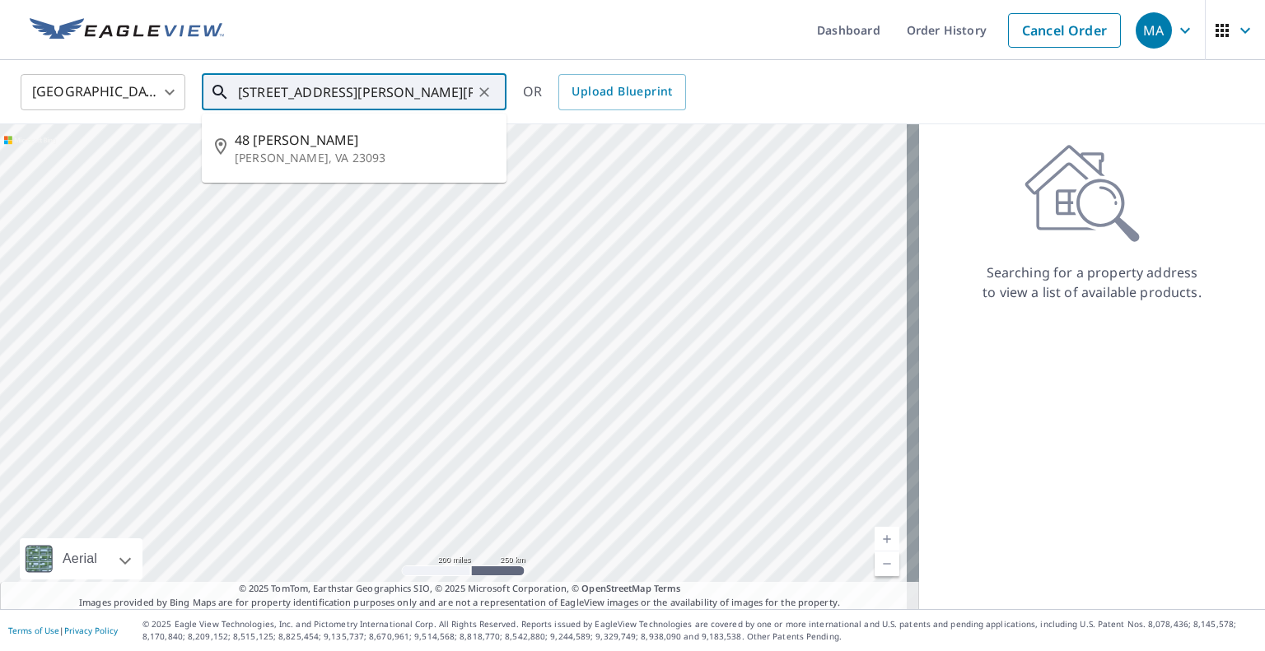
type input "[STREET_ADDRESS][PERSON_NAME][PERSON_NAME]"
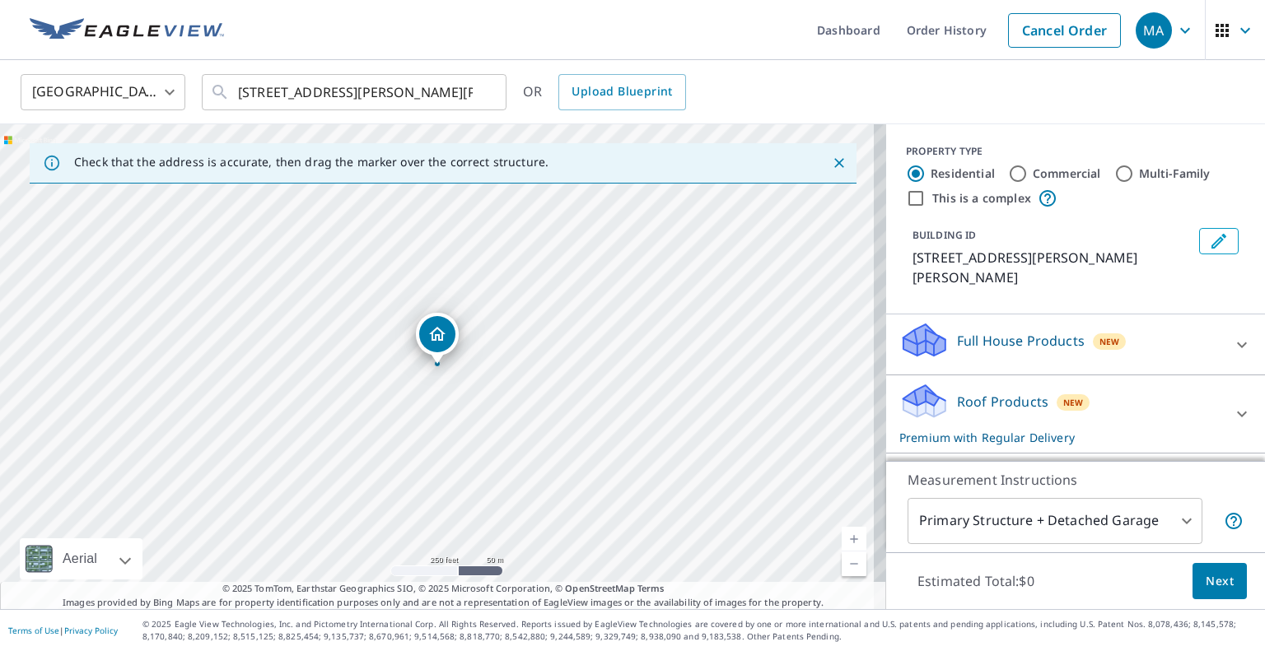
click at [1061, 520] on body "MA MA Dashboard Order History Cancel Order MA [GEOGRAPHIC_DATA] [GEOGRAPHIC_DAT…" at bounding box center [632, 325] width 1265 height 651
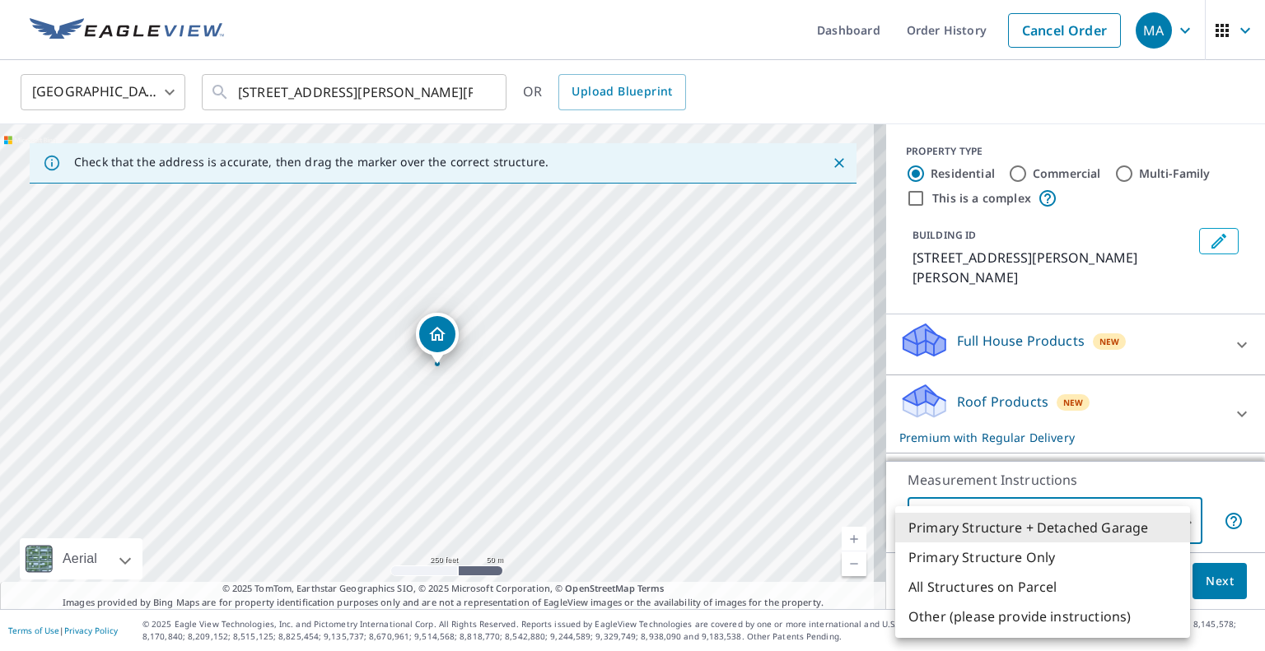
click at [1041, 560] on li "Primary Structure Only" at bounding box center [1042, 558] width 295 height 30
type input "2"
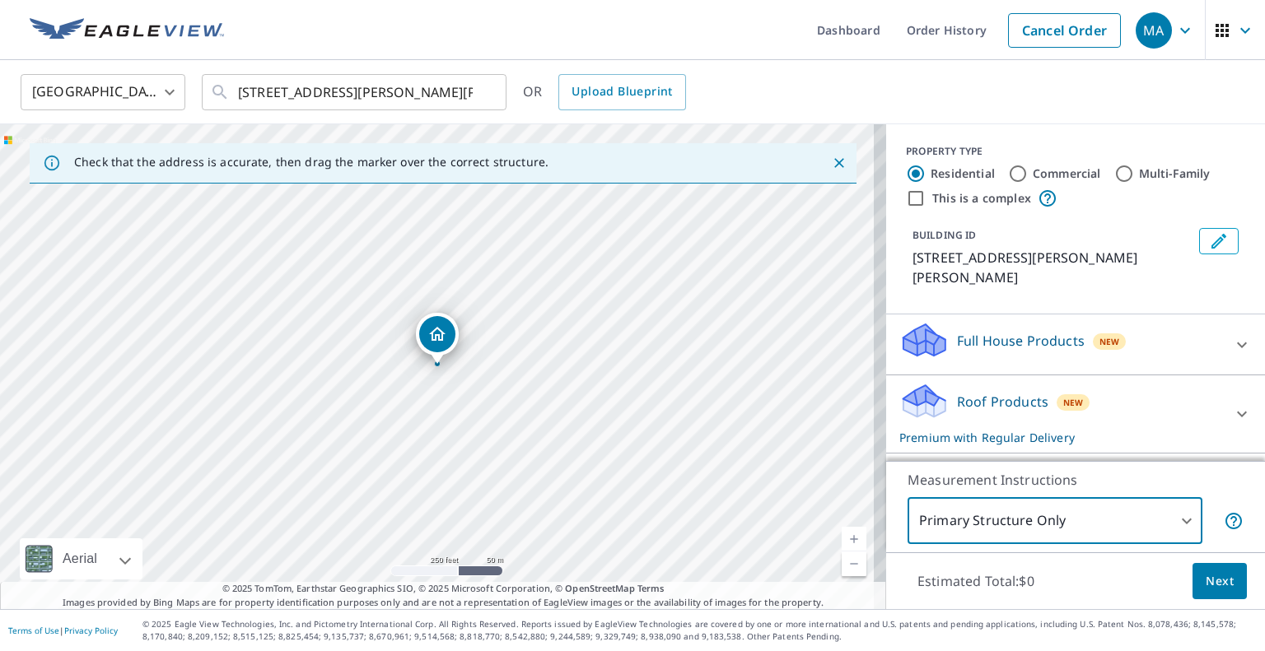
click at [1205, 571] on span "Next" at bounding box center [1219, 581] width 28 height 21
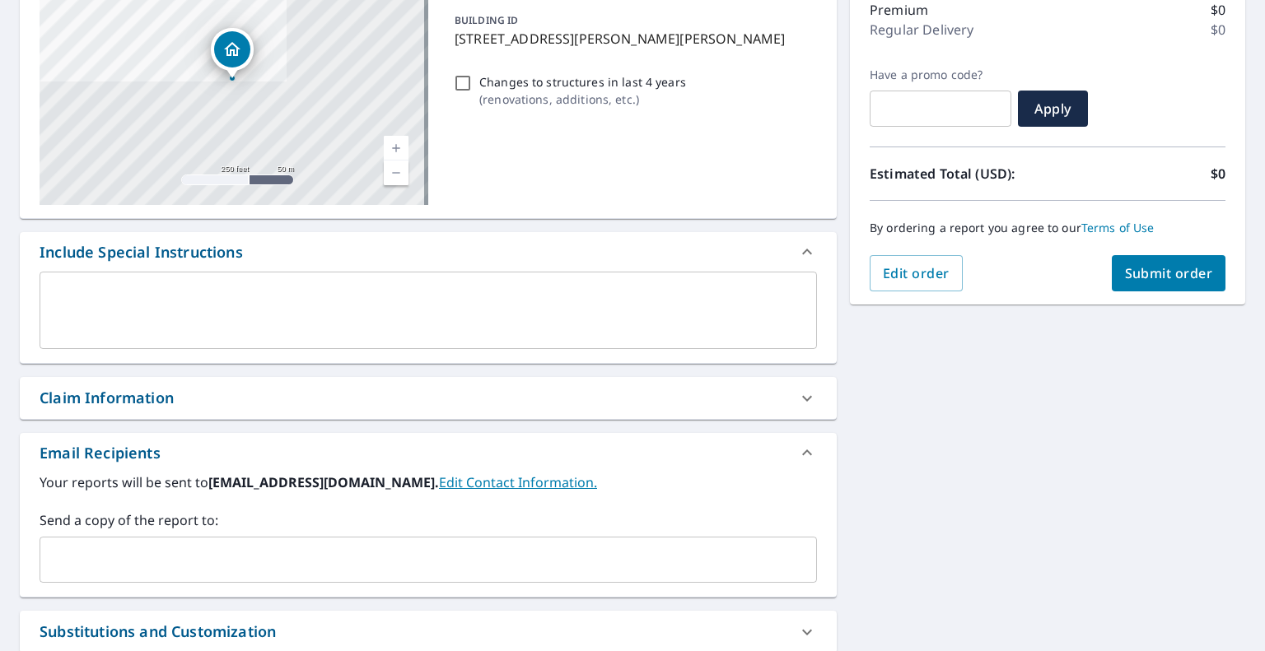
scroll to position [247, 0]
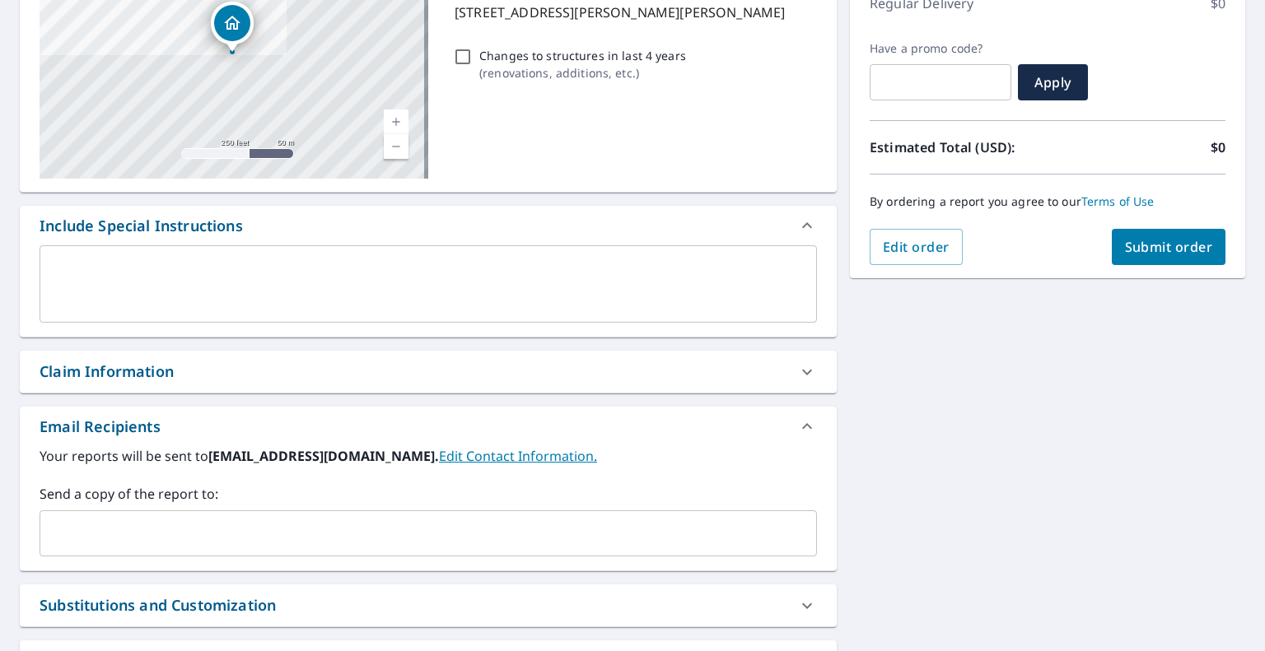
click at [394, 521] on input "text" at bounding box center [416, 533] width 738 height 31
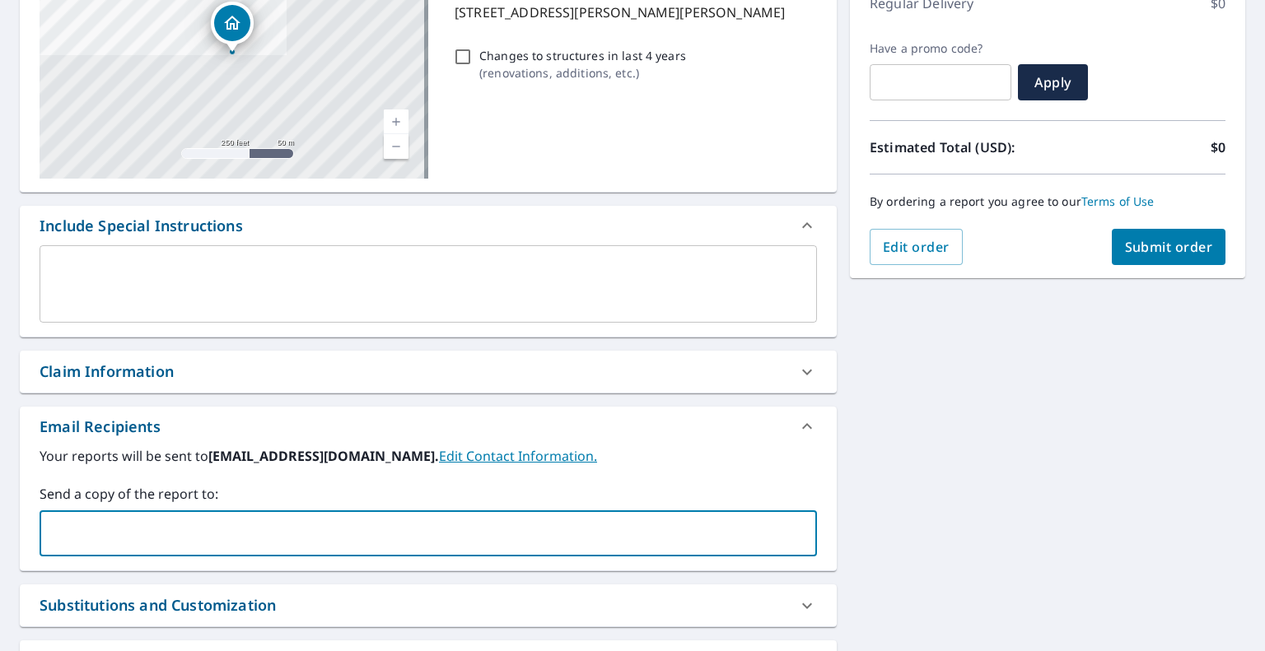
paste input "[EMAIL_ADDRESS][DOMAIN_NAME]"
type input "[EMAIL_ADDRESS][DOMAIN_NAME]"
checkbox input "true"
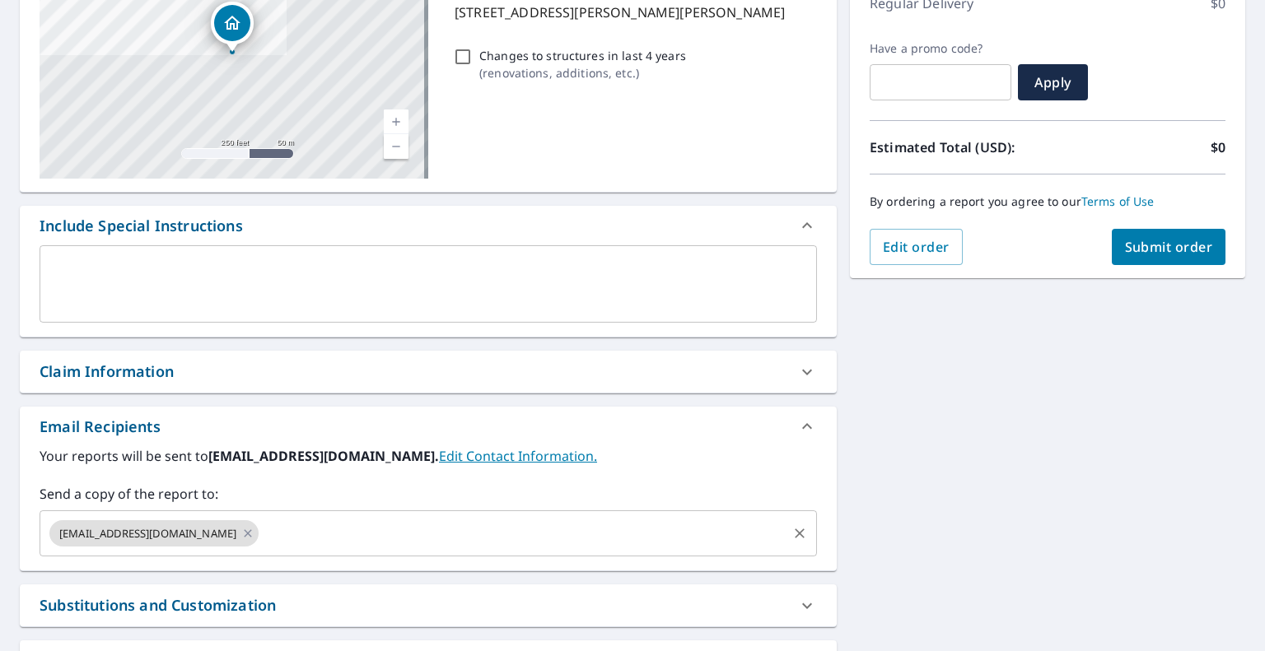
click at [534, 526] on input "text" at bounding box center [523, 533] width 524 height 31
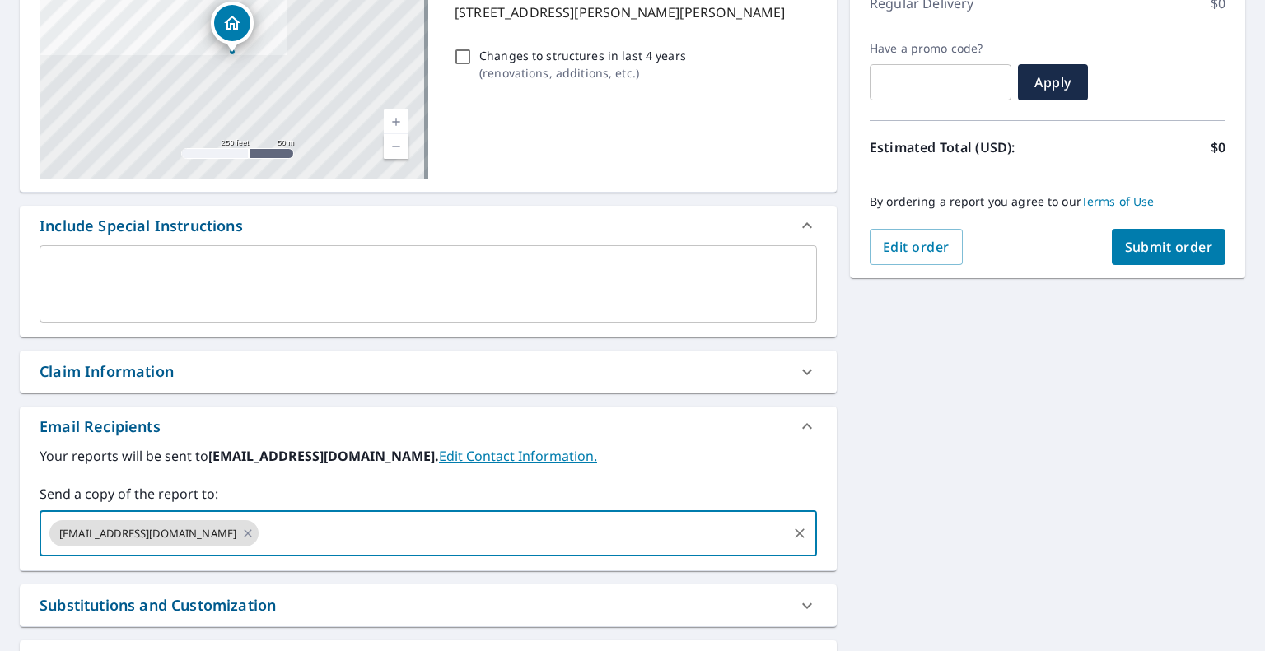
paste input "[EMAIL_ADDRESS][DOMAIN_NAME]"
type input "[EMAIL_ADDRESS][DOMAIN_NAME]"
checkbox input "true"
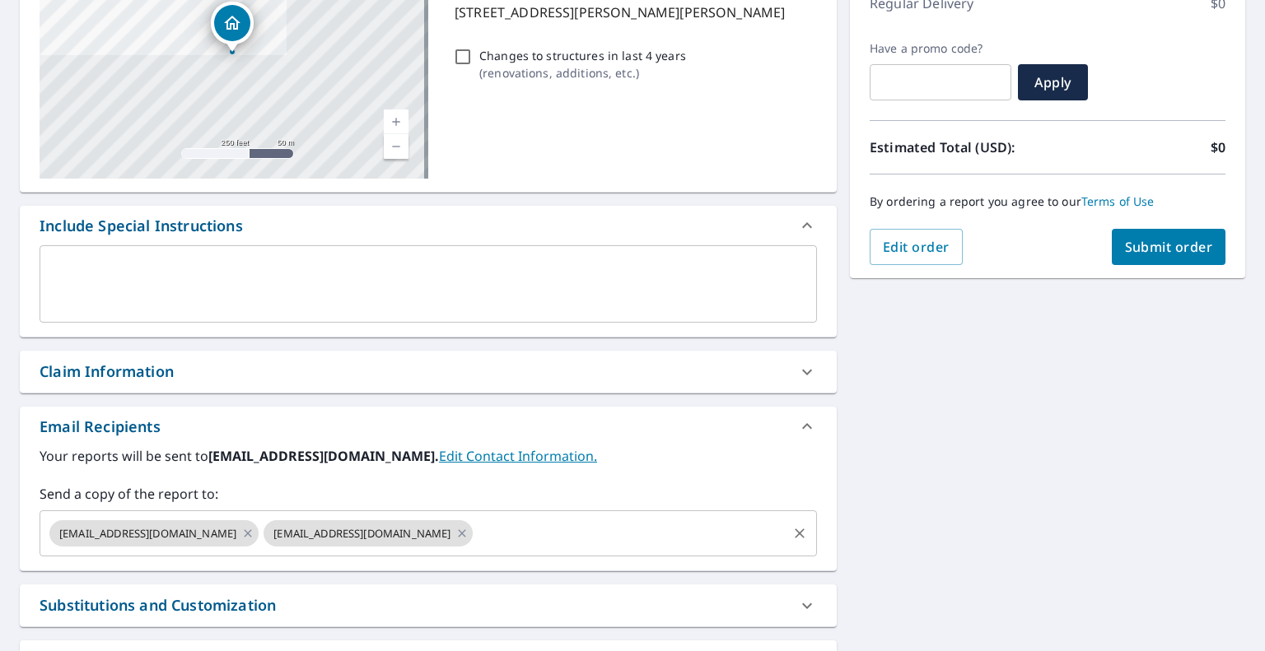
drag, startPoint x: 629, startPoint y: 533, endPoint x: 634, endPoint y: 520, distance: 14.1
click at [629, 533] on input "text" at bounding box center [630, 533] width 310 height 31
paste input "[EMAIL_ADDRESS][DOMAIN_NAME]"
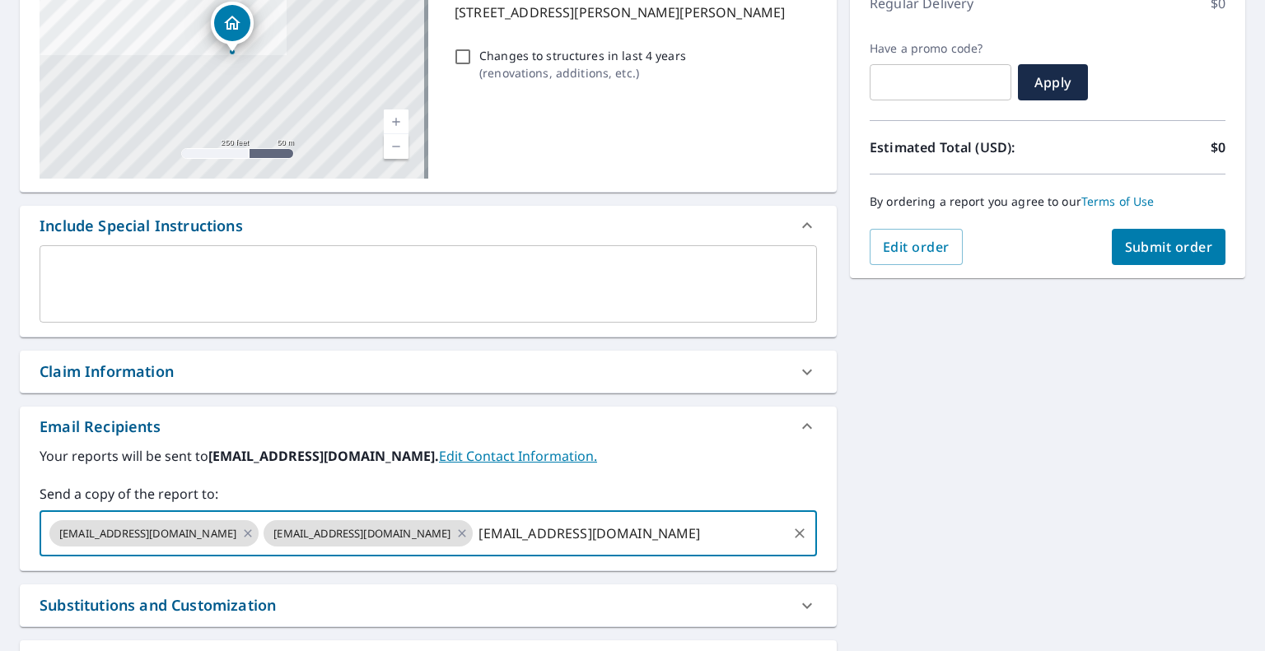
type input "[EMAIL_ADDRESS][DOMAIN_NAME]"
click at [996, 436] on div "[STREET_ADDRESS][PERSON_NAME][PERSON_NAME] Aerial Road A standard road map Aeri…" at bounding box center [632, 326] width 1265 height 842
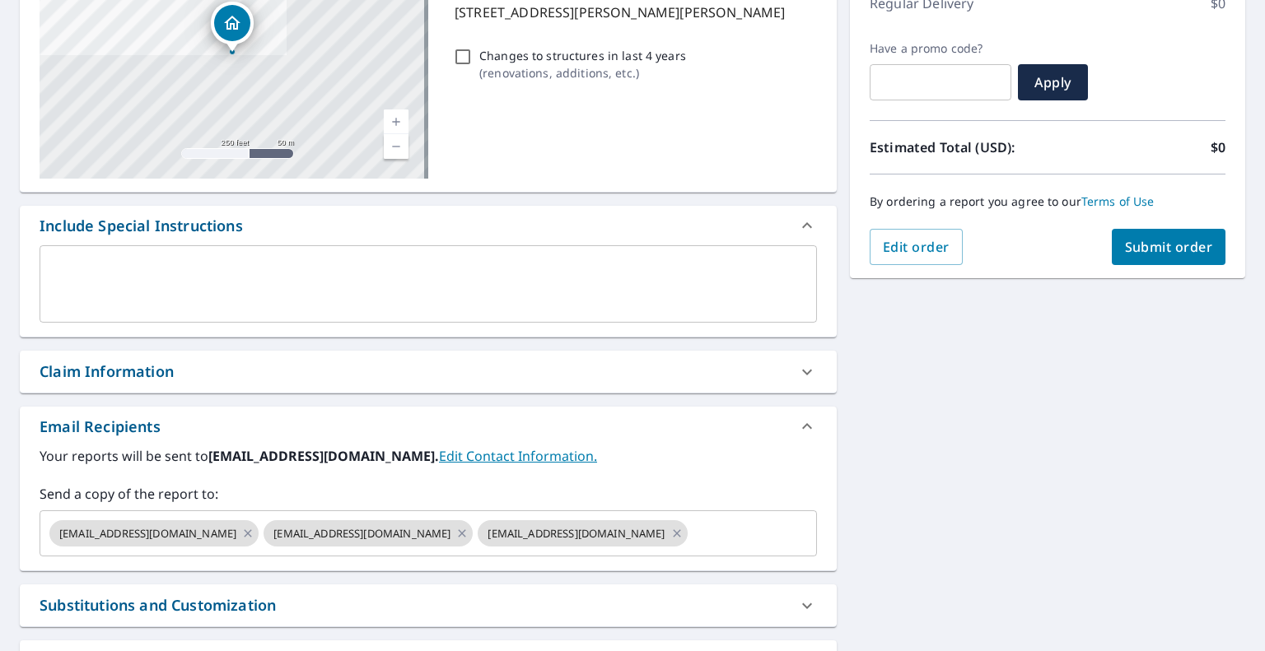
scroll to position [165, 0]
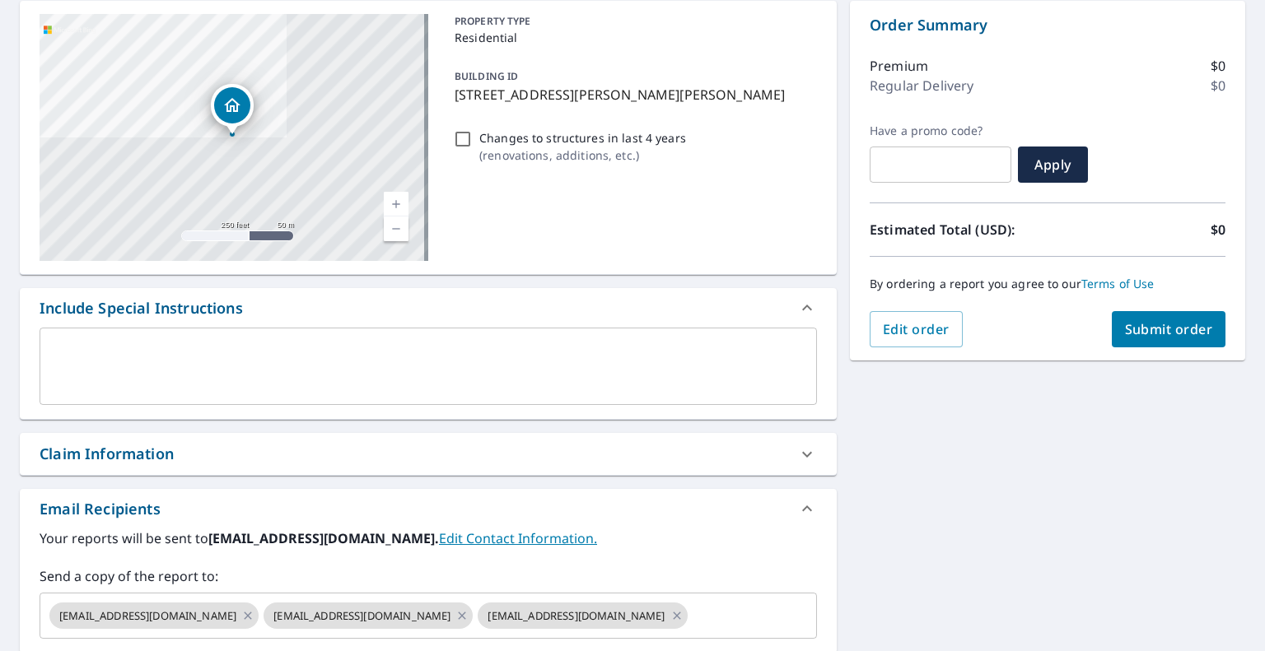
click at [1151, 333] on span "Submit order" at bounding box center [1169, 329] width 88 height 18
checkbox input "true"
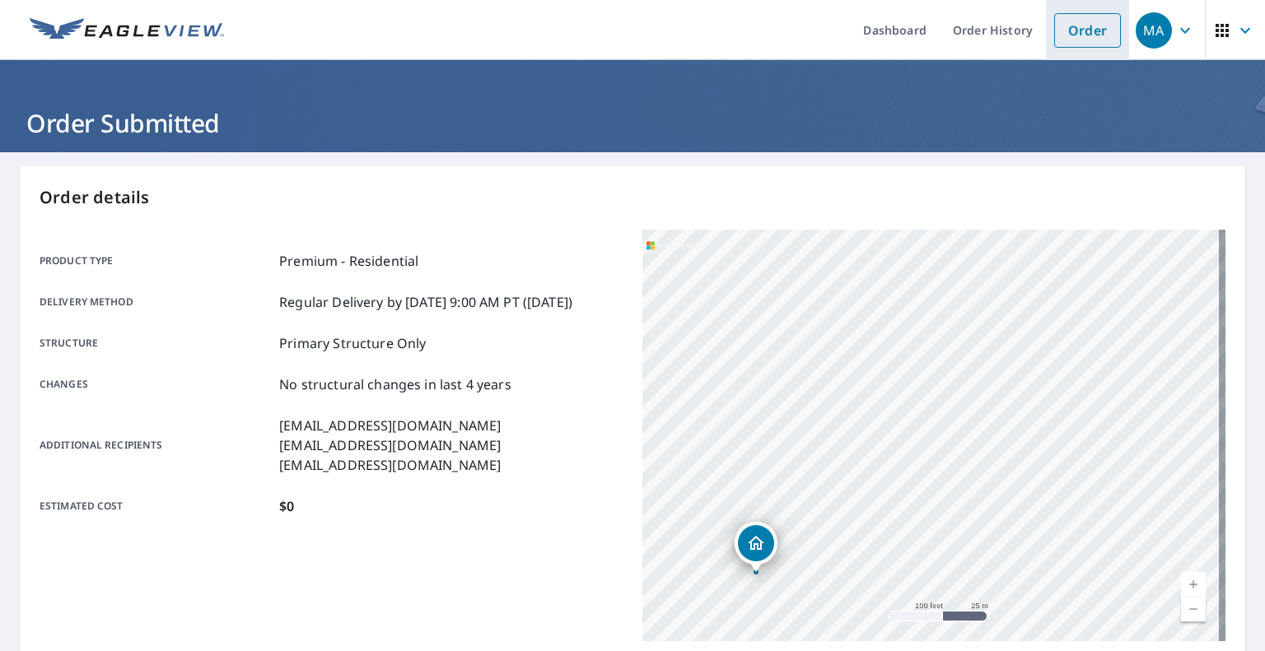
click at [1078, 32] on link "Order" at bounding box center [1087, 30] width 67 height 35
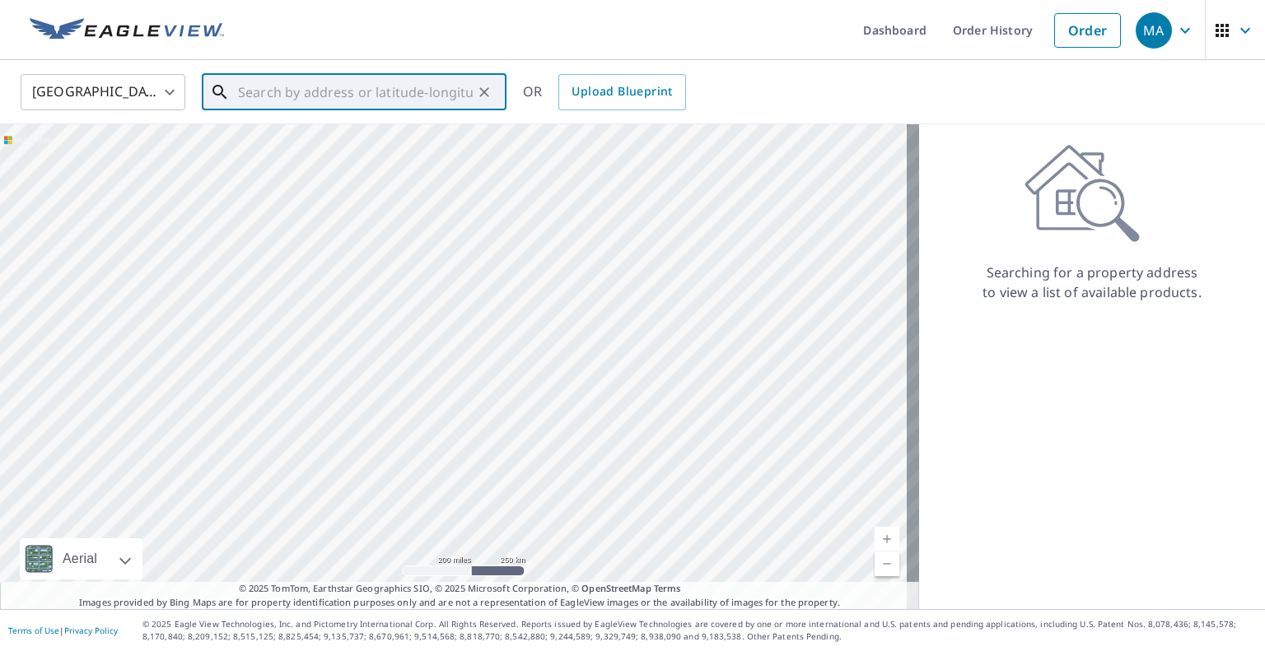
click at [398, 99] on input "text" at bounding box center [355, 92] width 235 height 46
paste input "[STREET_ADDRESS][PERSON_NAME]"
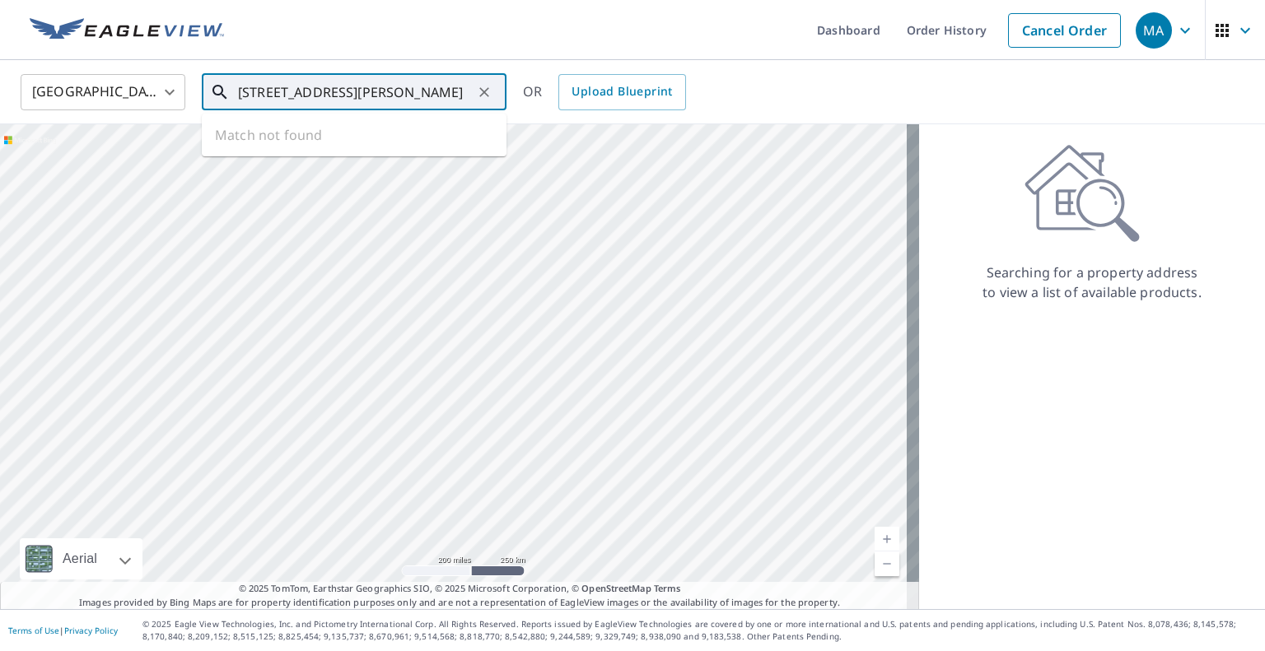
type input "[STREET_ADDRESS][PERSON_NAME]"
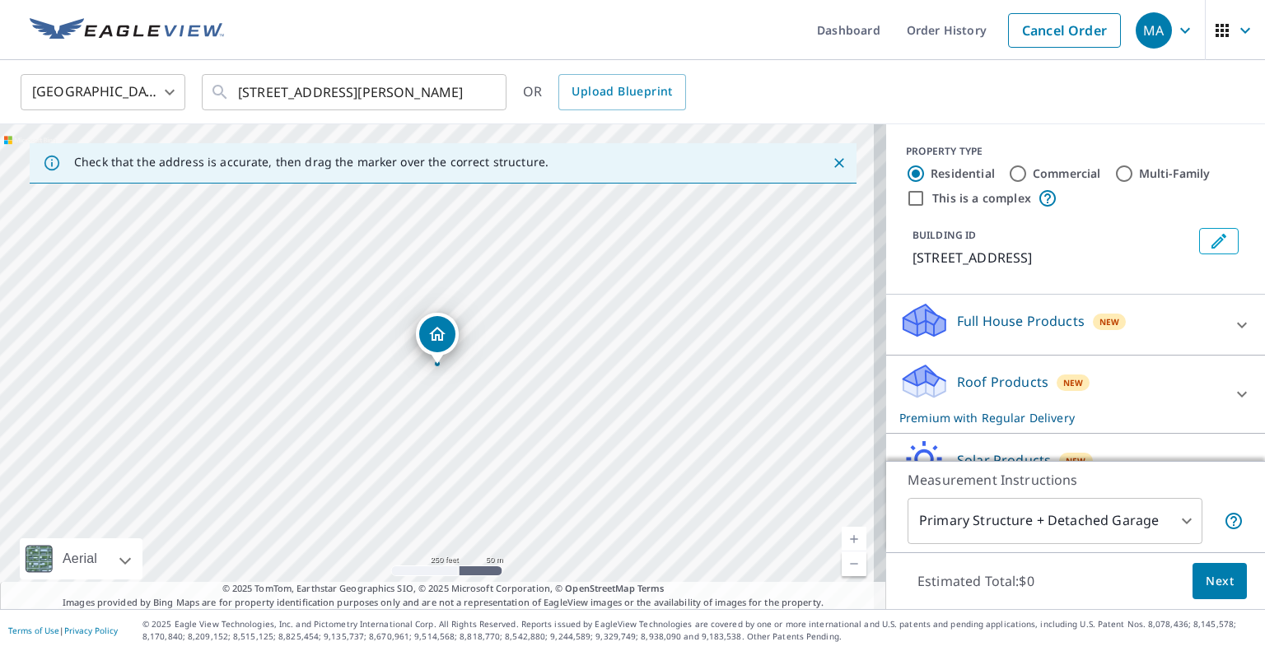
click at [1140, 520] on body "MA MA Dashboard Order History Cancel Order MA [GEOGRAPHIC_DATA] [GEOGRAPHIC_DAT…" at bounding box center [632, 325] width 1265 height 651
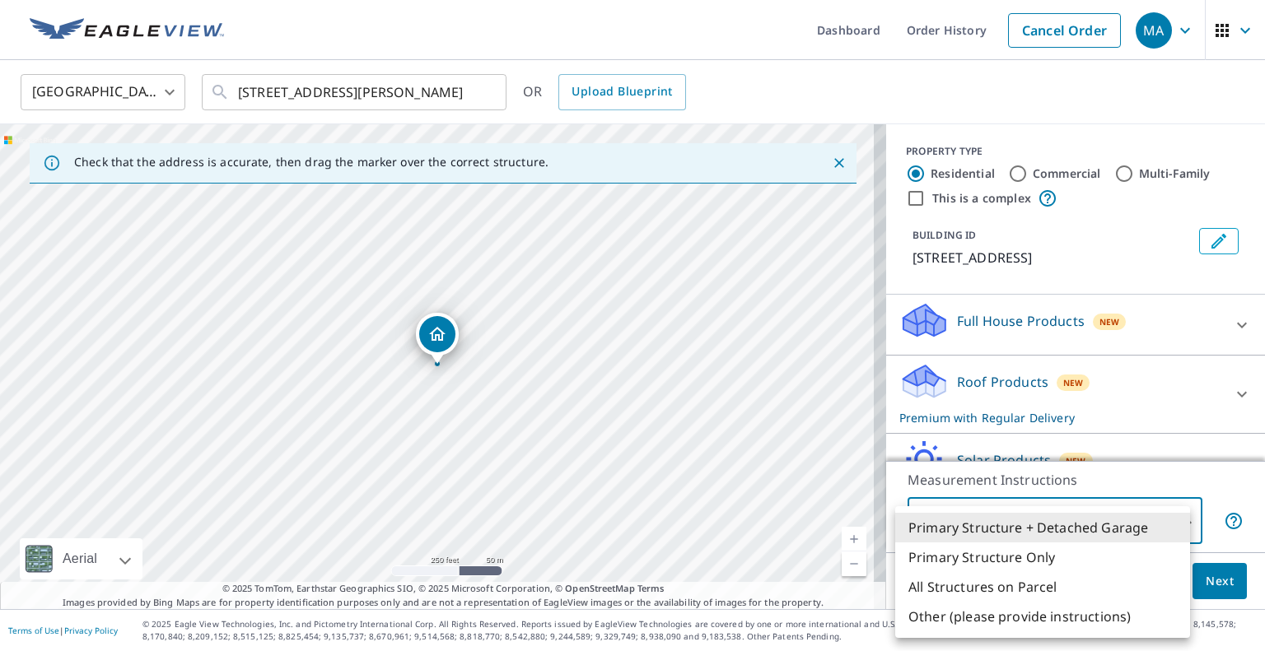
click at [1087, 554] on li "Primary Structure Only" at bounding box center [1042, 558] width 295 height 30
type input "2"
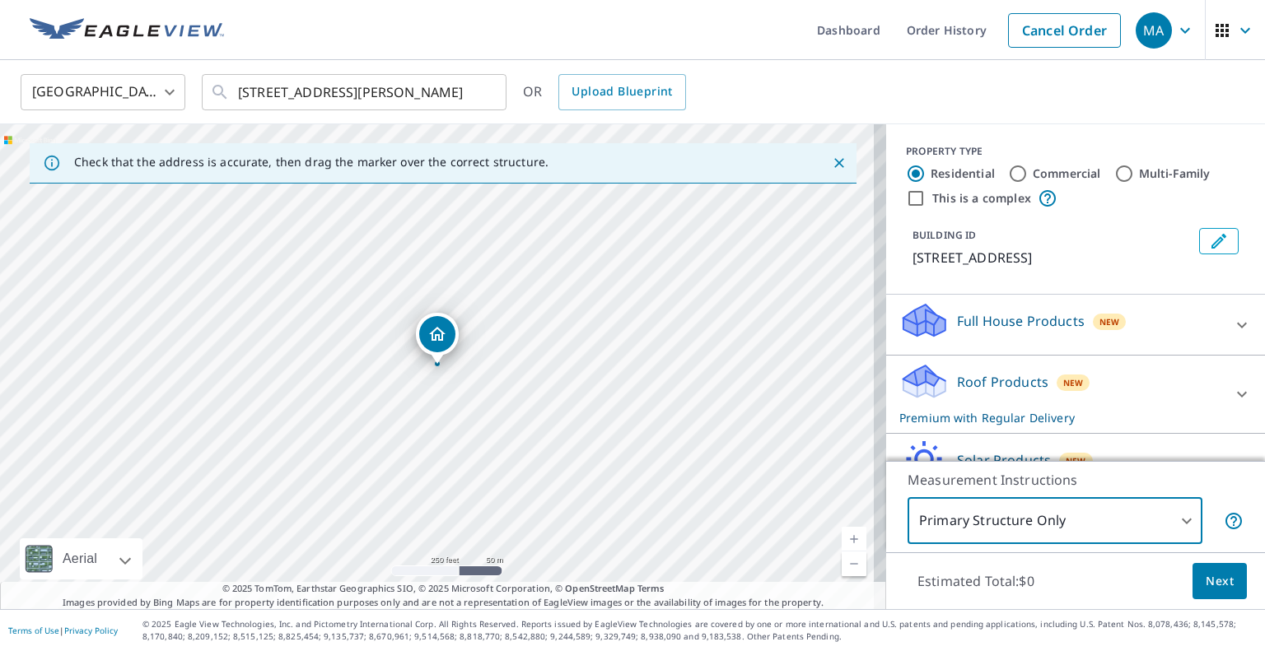
click at [1192, 581] on button "Next" at bounding box center [1219, 581] width 54 height 37
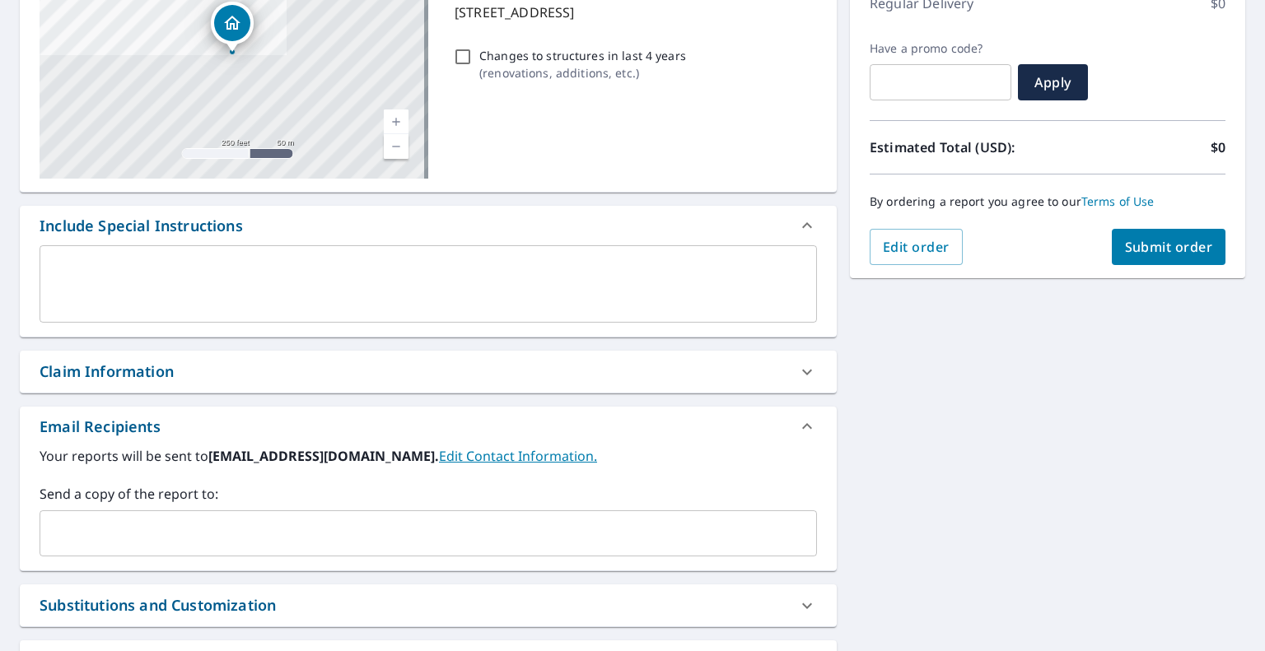
scroll to position [384, 0]
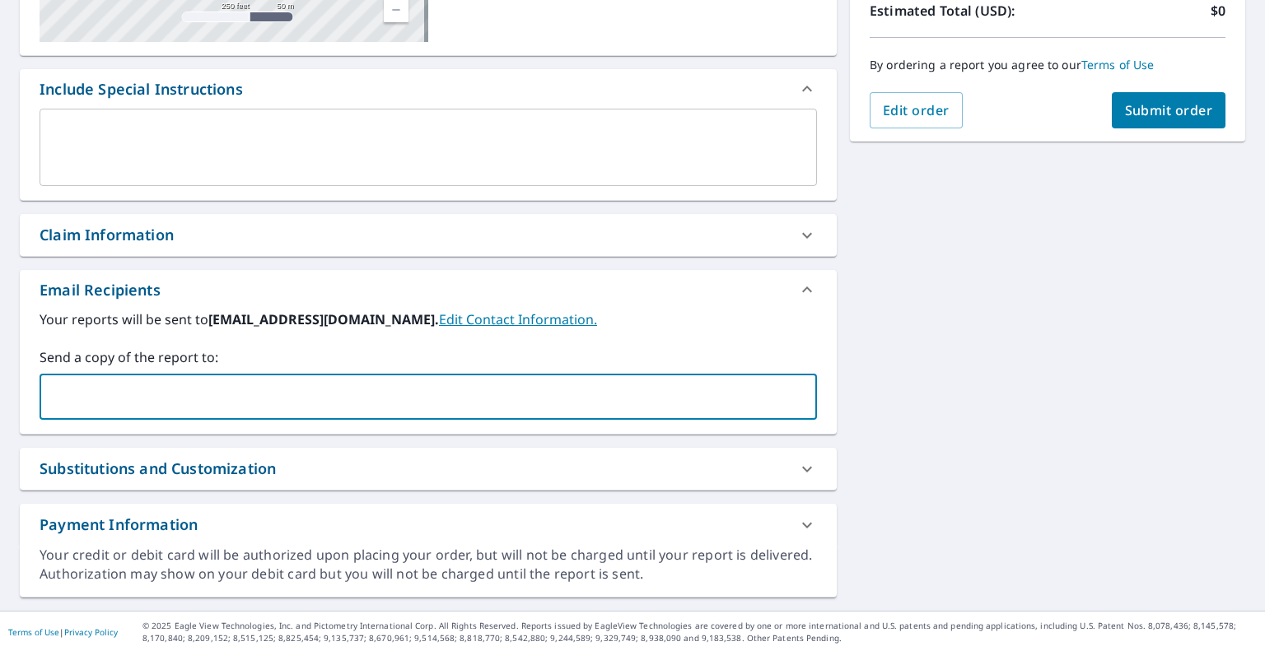
click at [381, 390] on input "text" at bounding box center [416, 396] width 738 height 31
paste input "[EMAIL_ADDRESS][DOMAIN_NAME]"
type input "[EMAIL_ADDRESS][DOMAIN_NAME]"
checkbox input "true"
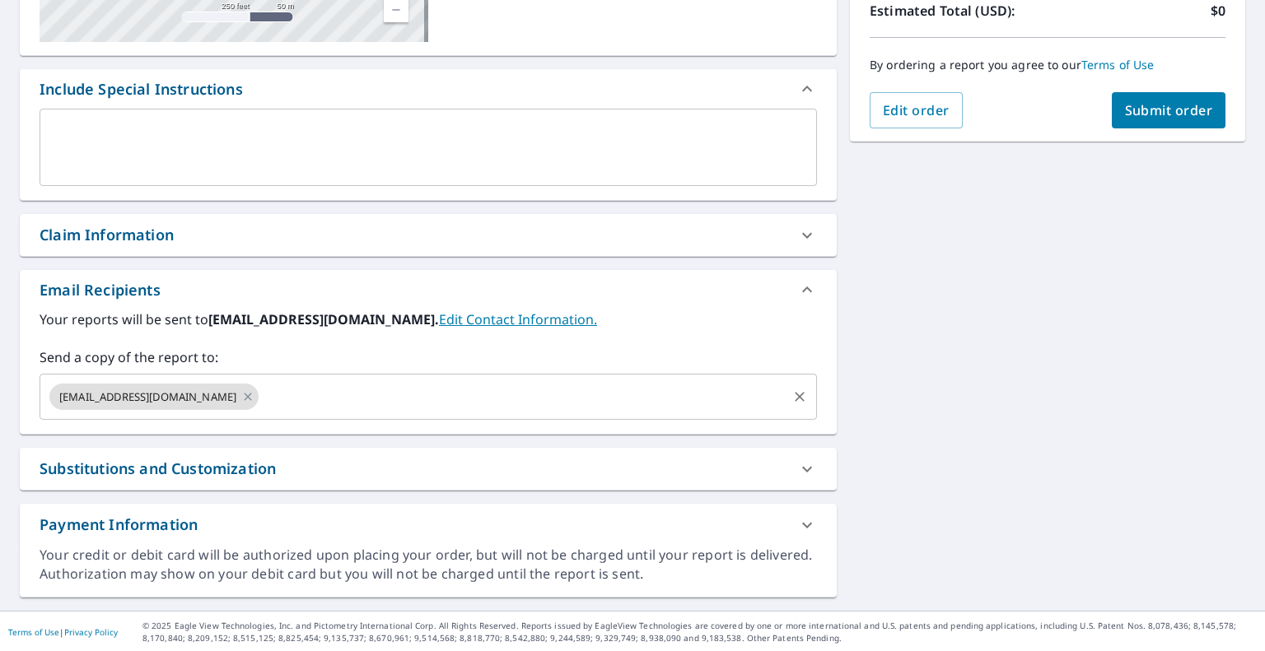
click at [431, 394] on input "text" at bounding box center [523, 396] width 524 height 31
paste input "[EMAIL_ADDRESS][DOMAIN_NAME]"
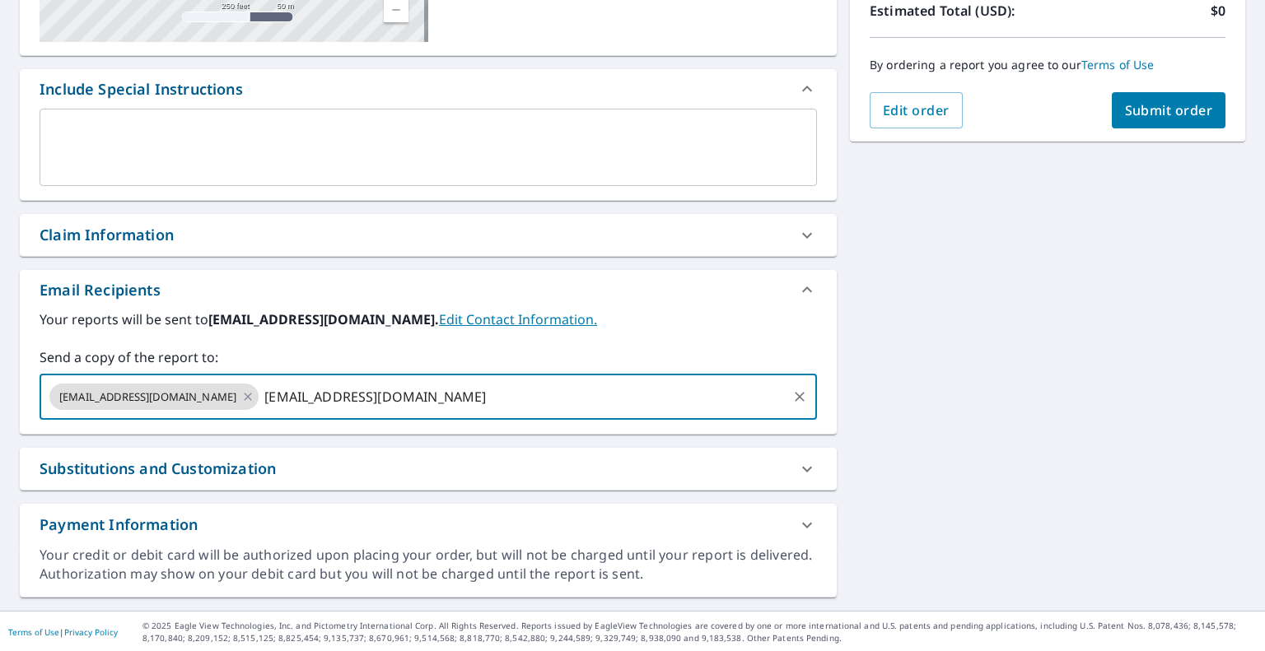
type input "[EMAIL_ADDRESS][DOMAIN_NAME]"
checkbox input "true"
click at [567, 384] on input "text" at bounding box center [630, 396] width 310 height 31
paste input "[EMAIL_ADDRESS][DOMAIN_NAME]"
type input "[EMAIL_ADDRESS][DOMAIN_NAME]"
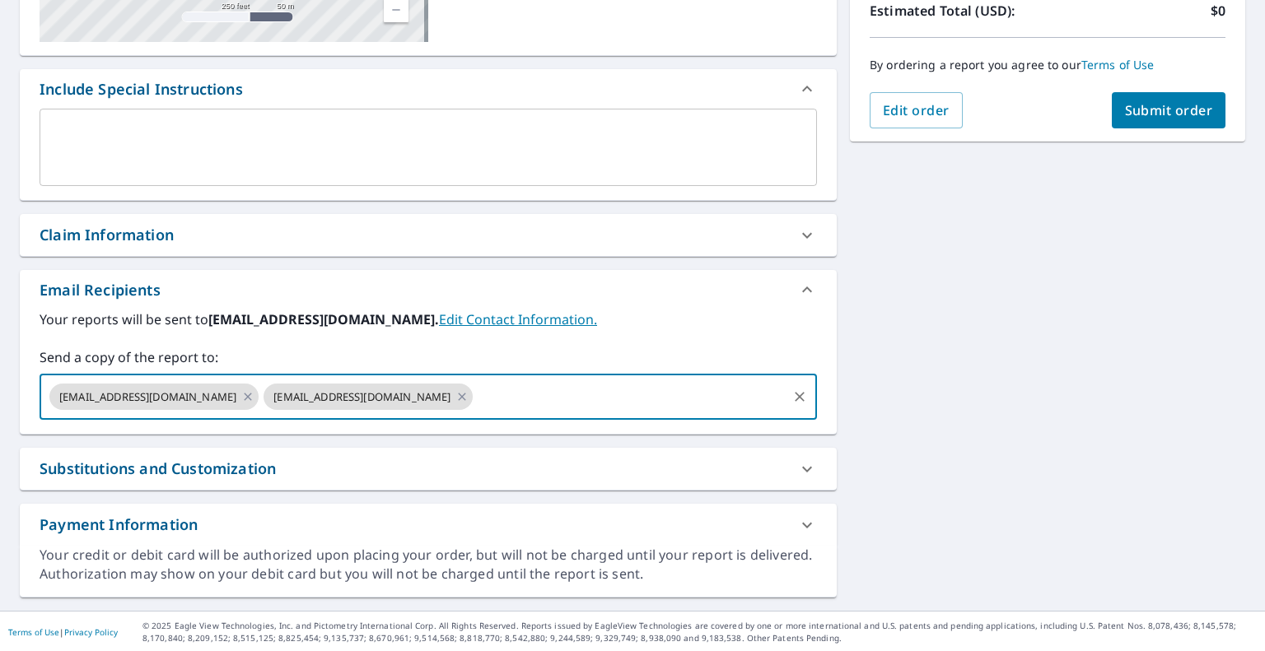
click at [960, 419] on div "[STREET_ADDRESS] Aerial Road A standard road map Aerial A detailed look from ab…" at bounding box center [632, 190] width 1265 height 842
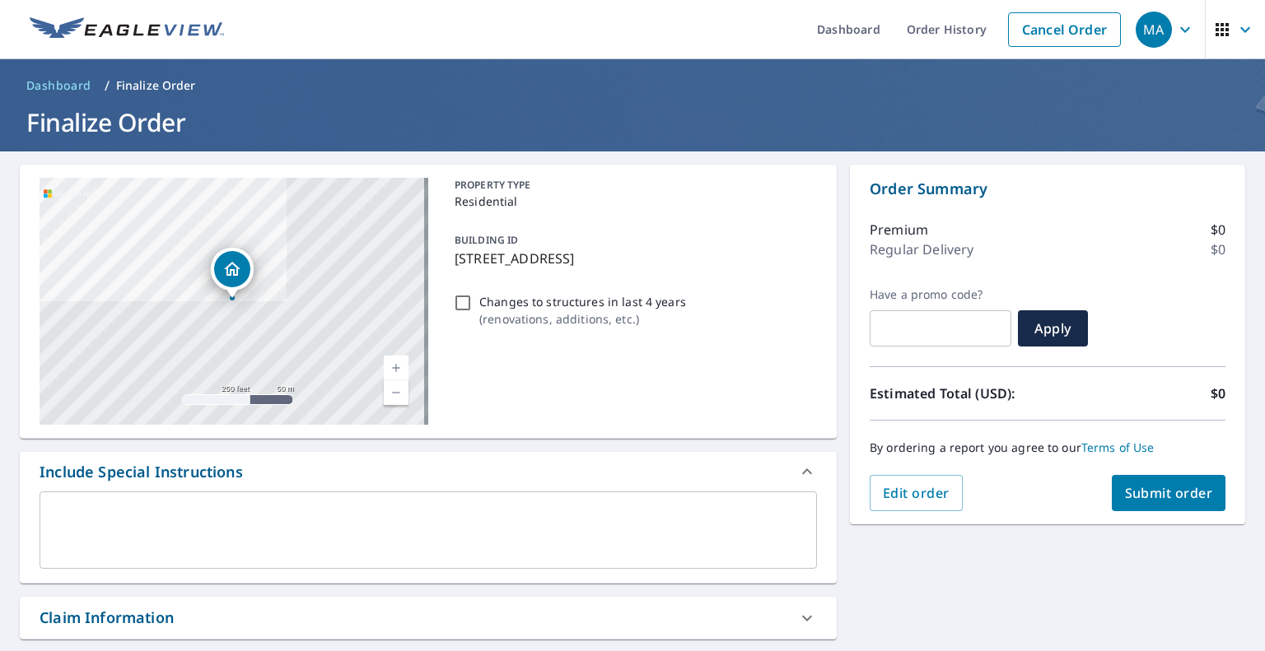
scroll to position [0, 0]
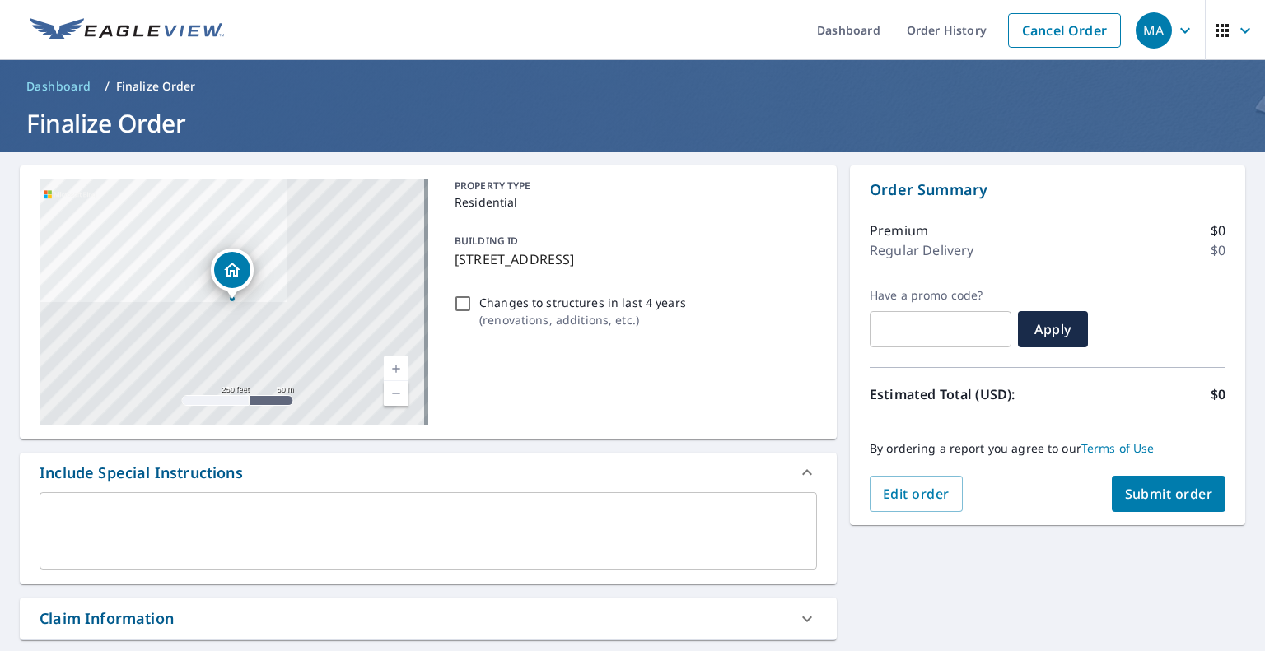
click at [1153, 490] on span "Submit order" at bounding box center [1169, 494] width 88 height 18
checkbox input "true"
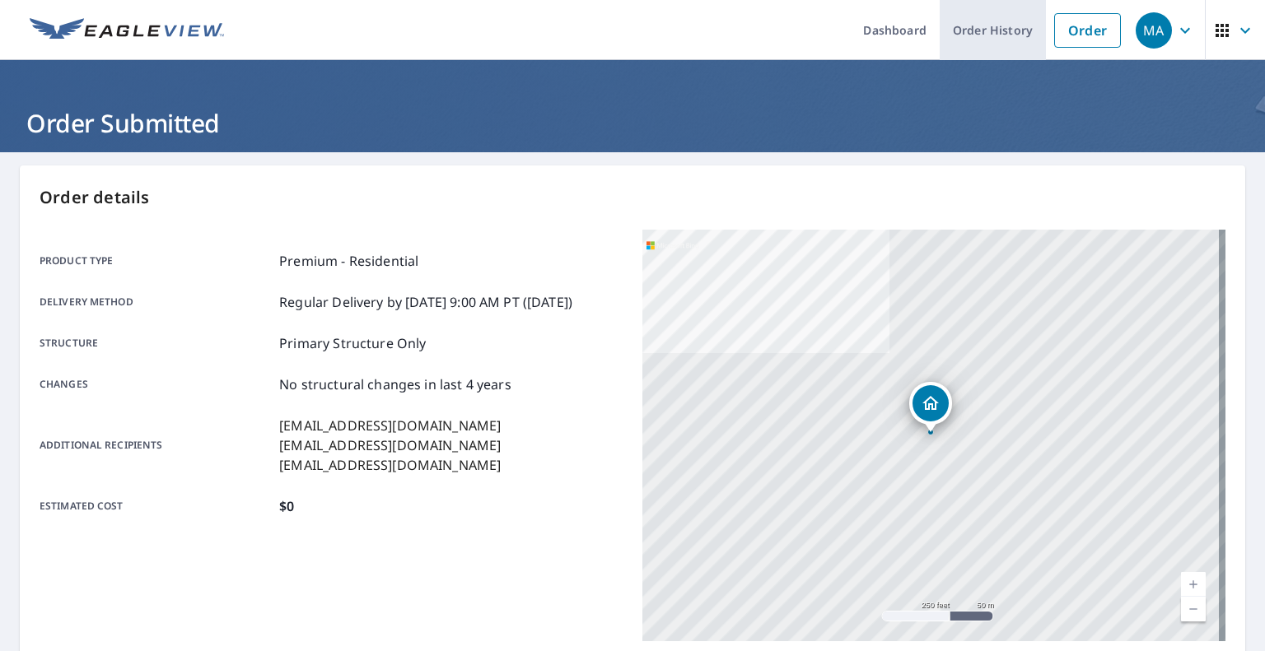
drag, startPoint x: 1079, startPoint y: 27, endPoint x: 998, endPoint y: 19, distance: 81.1
click at [1079, 27] on link "Order" at bounding box center [1087, 30] width 67 height 35
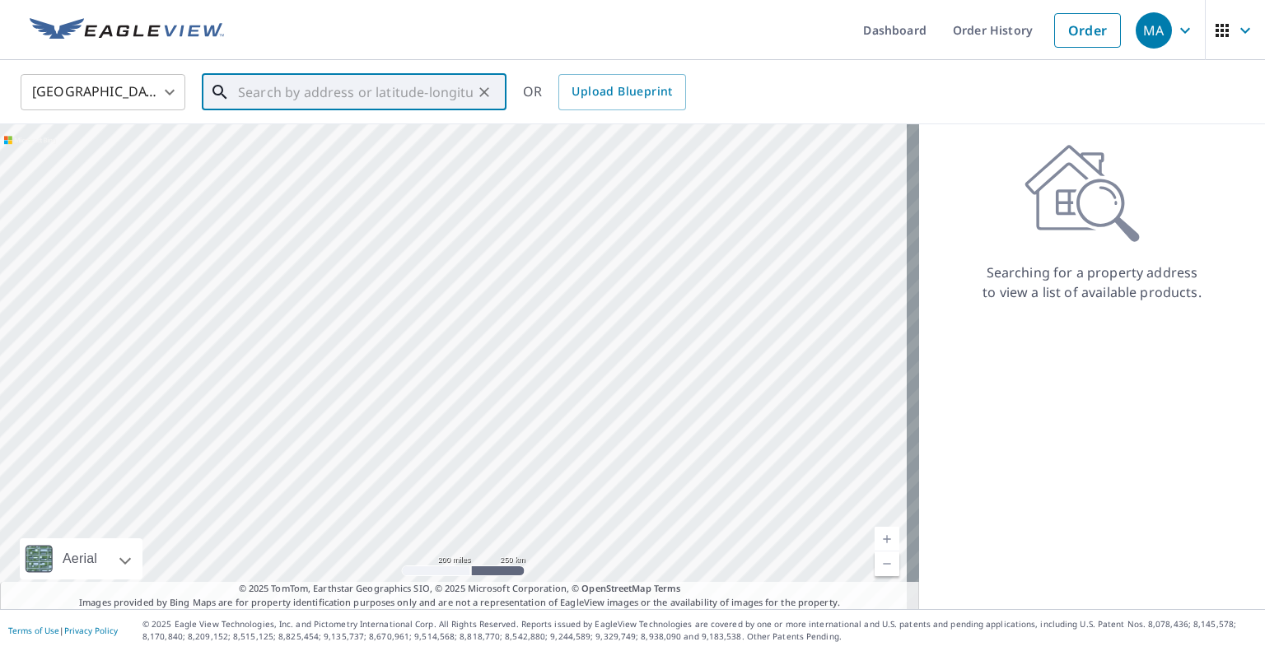
click at [425, 93] on input "text" at bounding box center [355, 92] width 235 height 46
paste input "[STREET_ADDRESS][PERSON_NAME]"
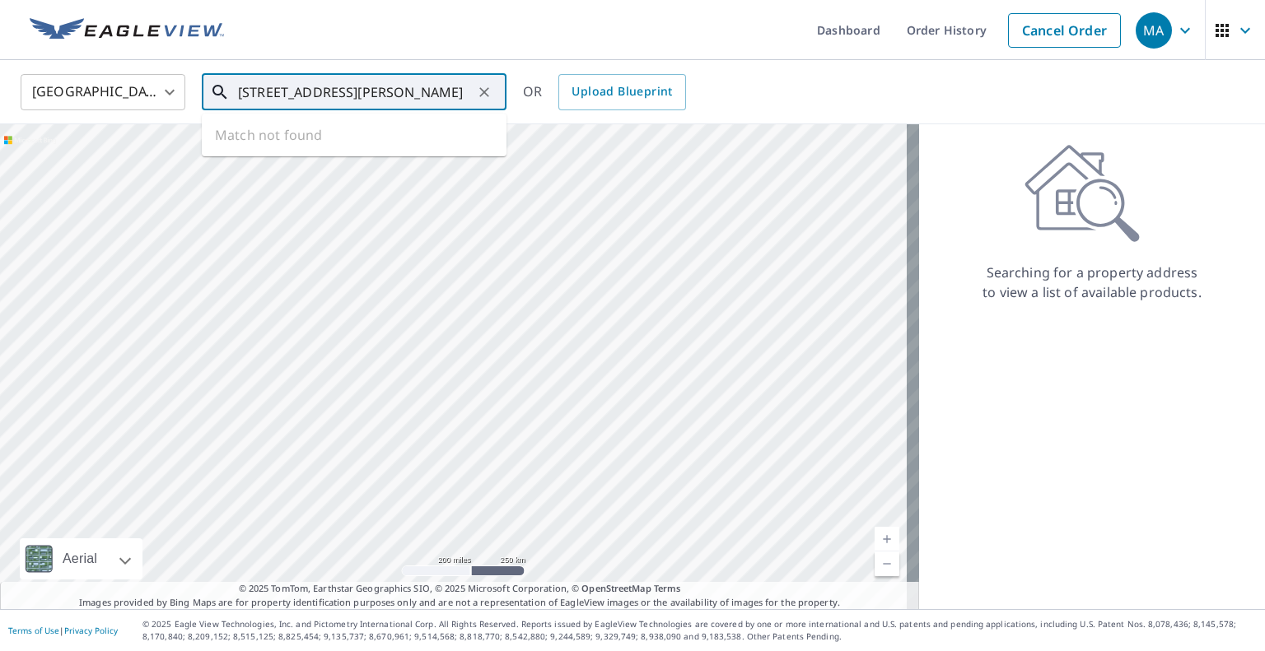
type input "[STREET_ADDRESS][PERSON_NAME]"
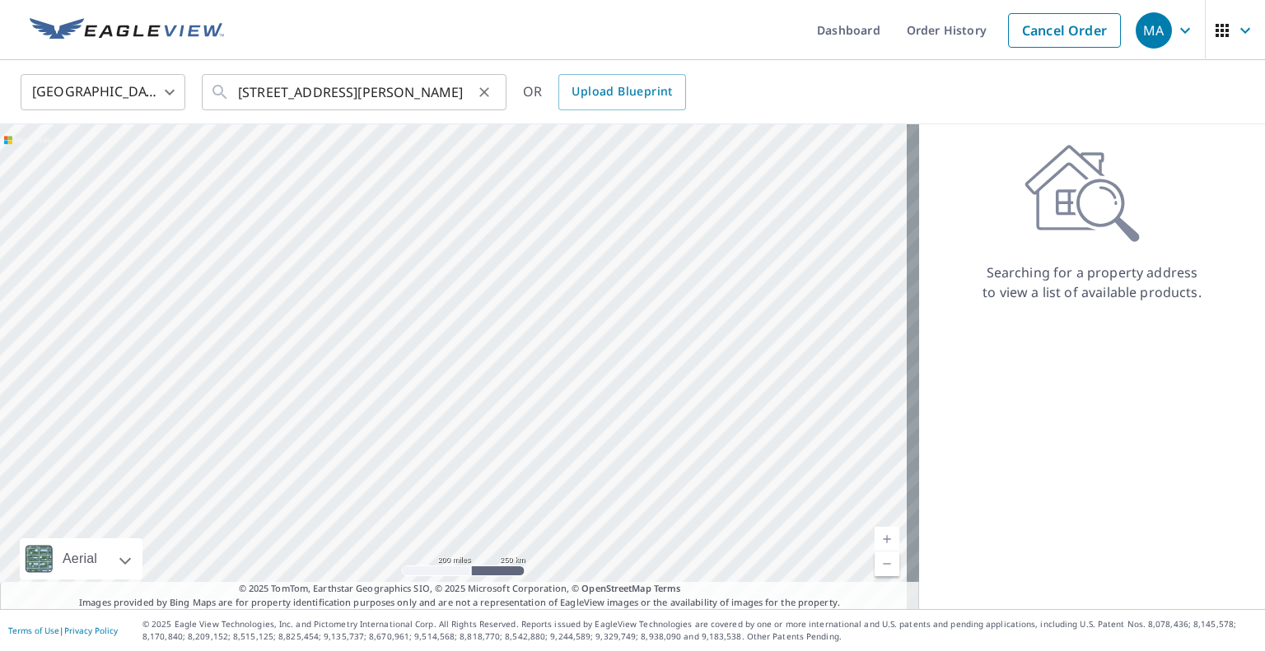
scroll to position [0, 0]
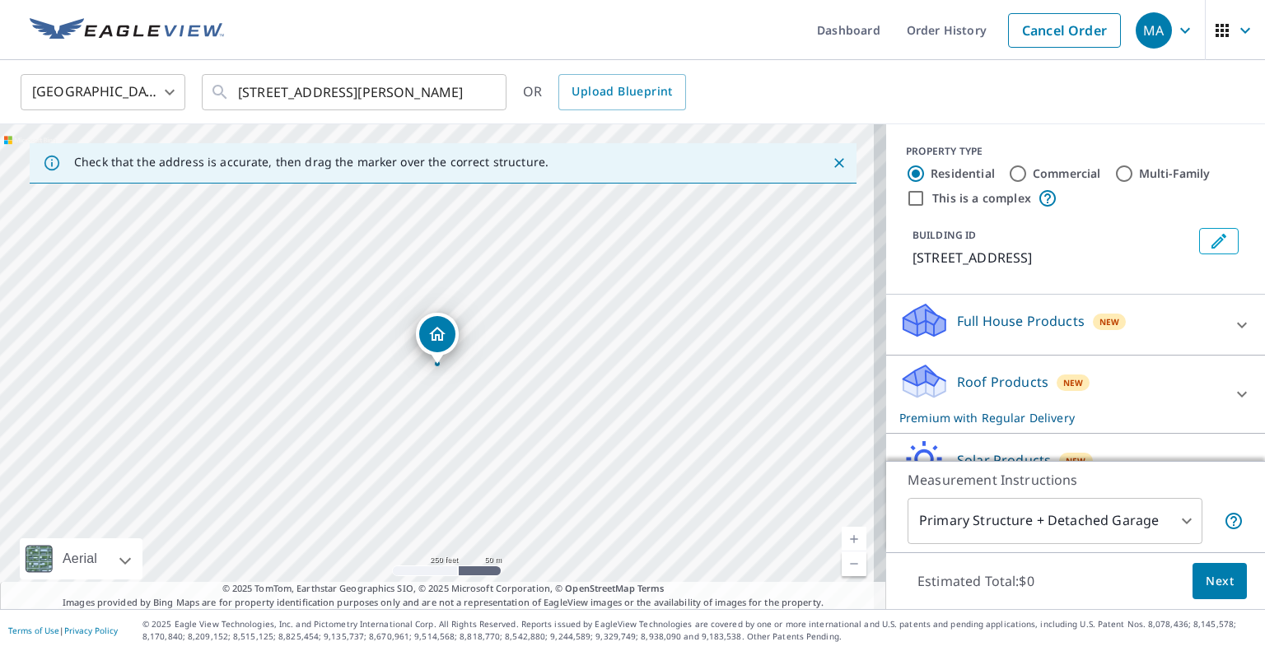
click at [1087, 523] on body "MA MA Dashboard Order History Cancel Order MA [GEOGRAPHIC_DATA] [GEOGRAPHIC_DAT…" at bounding box center [632, 325] width 1265 height 651
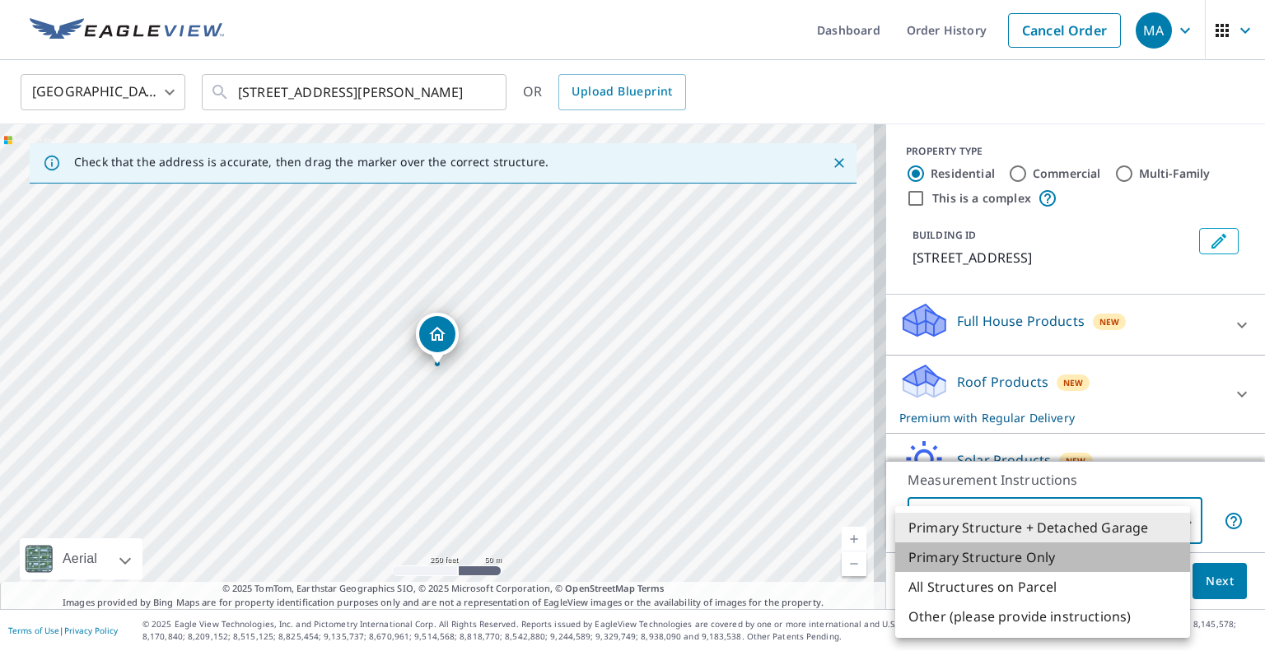
click at [1052, 553] on li "Primary Structure Only" at bounding box center [1042, 558] width 295 height 30
type input "2"
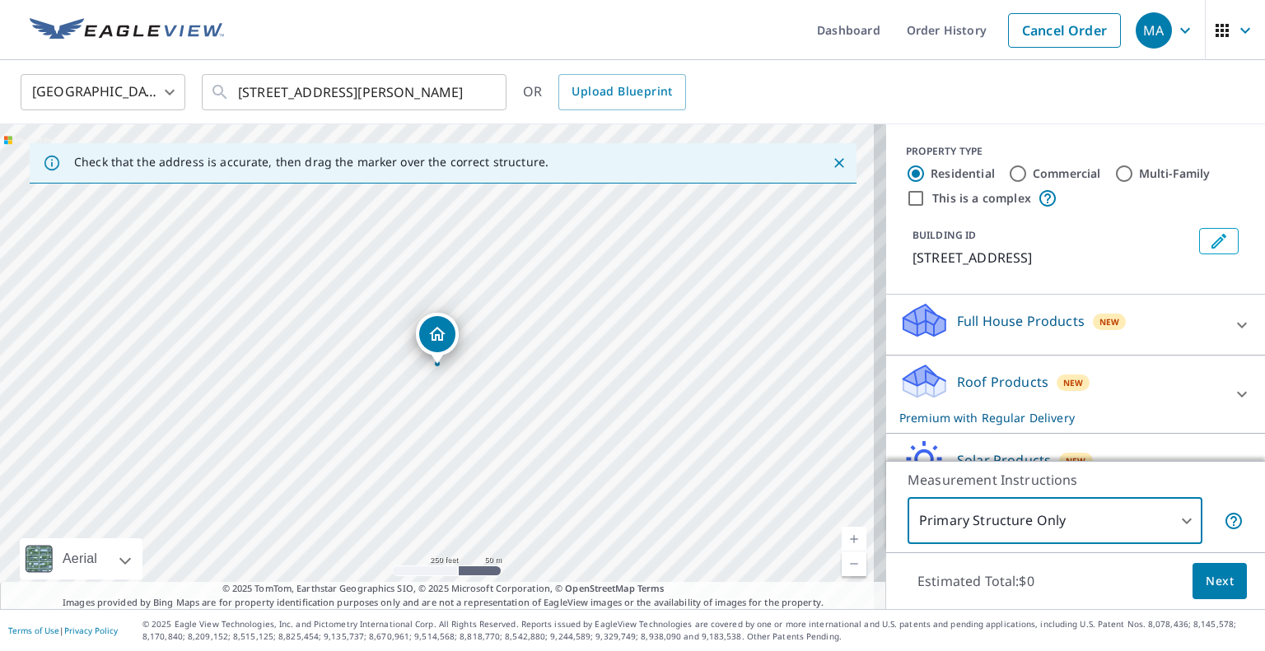
click at [1207, 581] on span "Next" at bounding box center [1219, 581] width 28 height 21
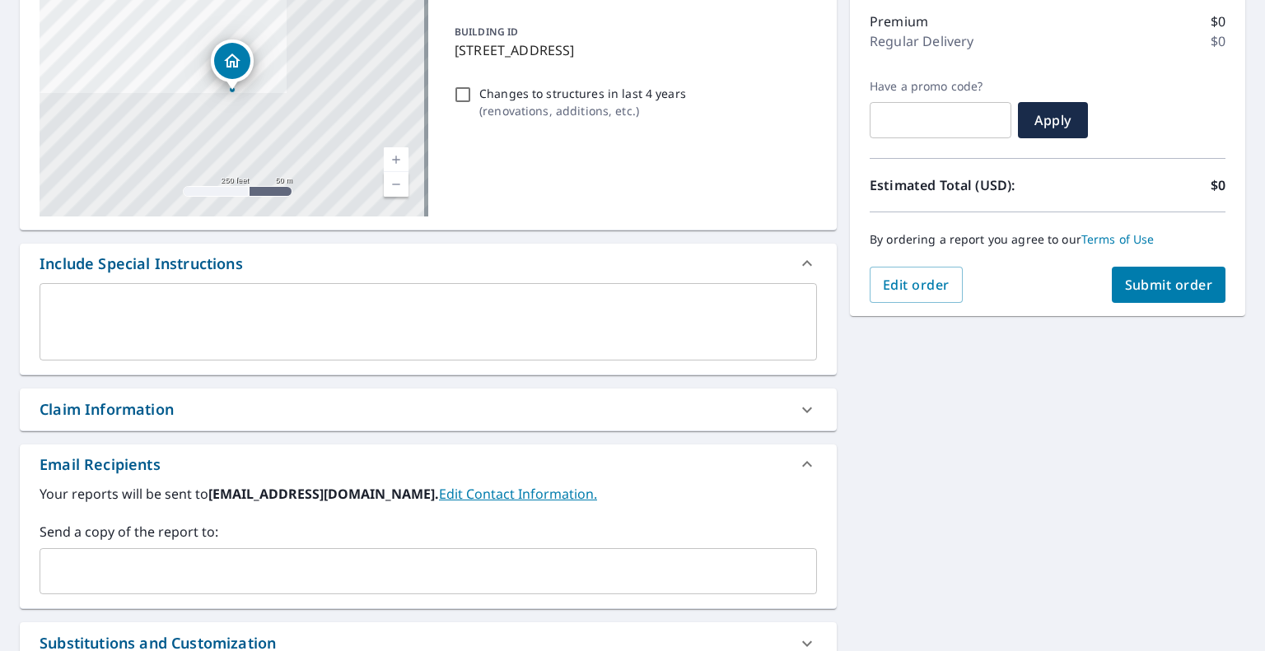
scroll to position [247, 0]
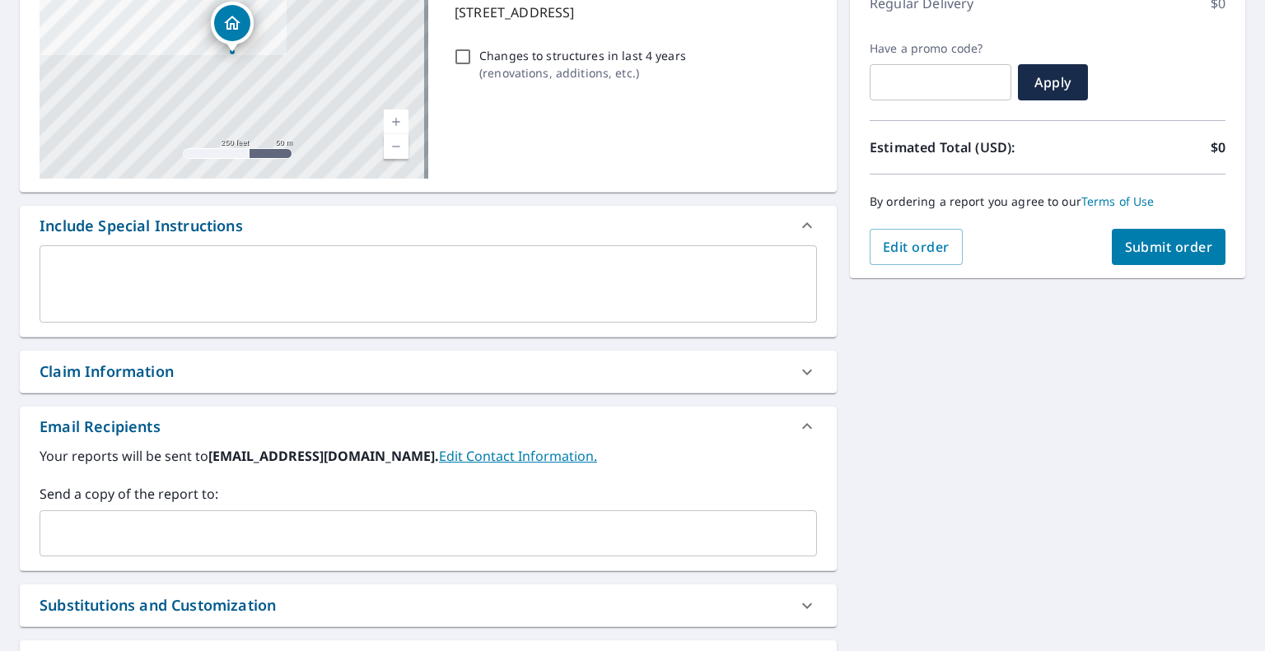
click at [469, 533] on input "text" at bounding box center [416, 533] width 738 height 31
paste input "[EMAIL_ADDRESS][DOMAIN_NAME]"
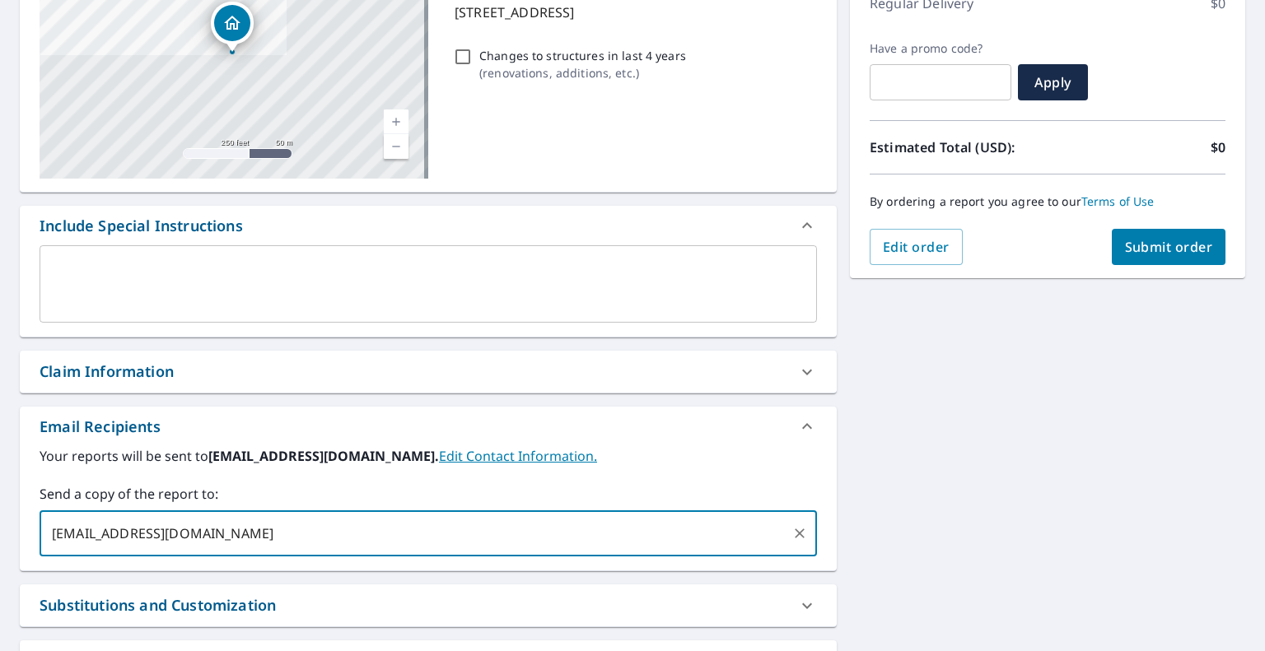
type input "[EMAIL_ADDRESS][DOMAIN_NAME]"
checkbox input "true"
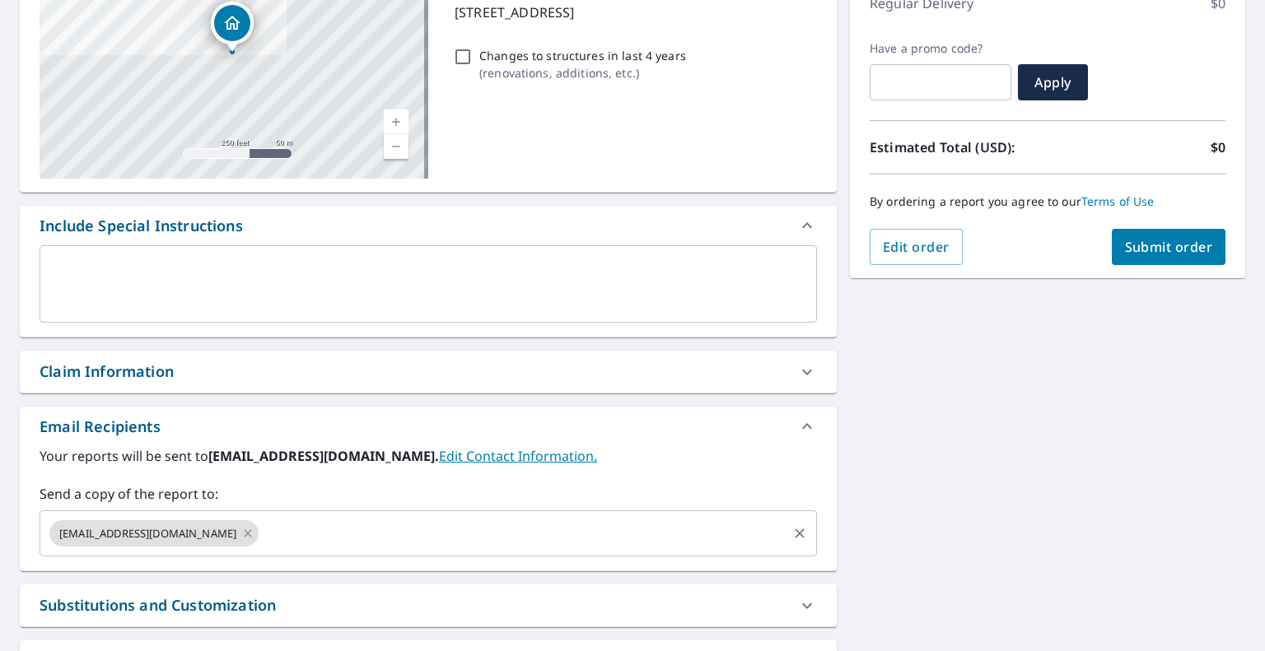
click at [491, 534] on input "text" at bounding box center [523, 533] width 524 height 31
paste input "[EMAIL_ADDRESS][DOMAIN_NAME]"
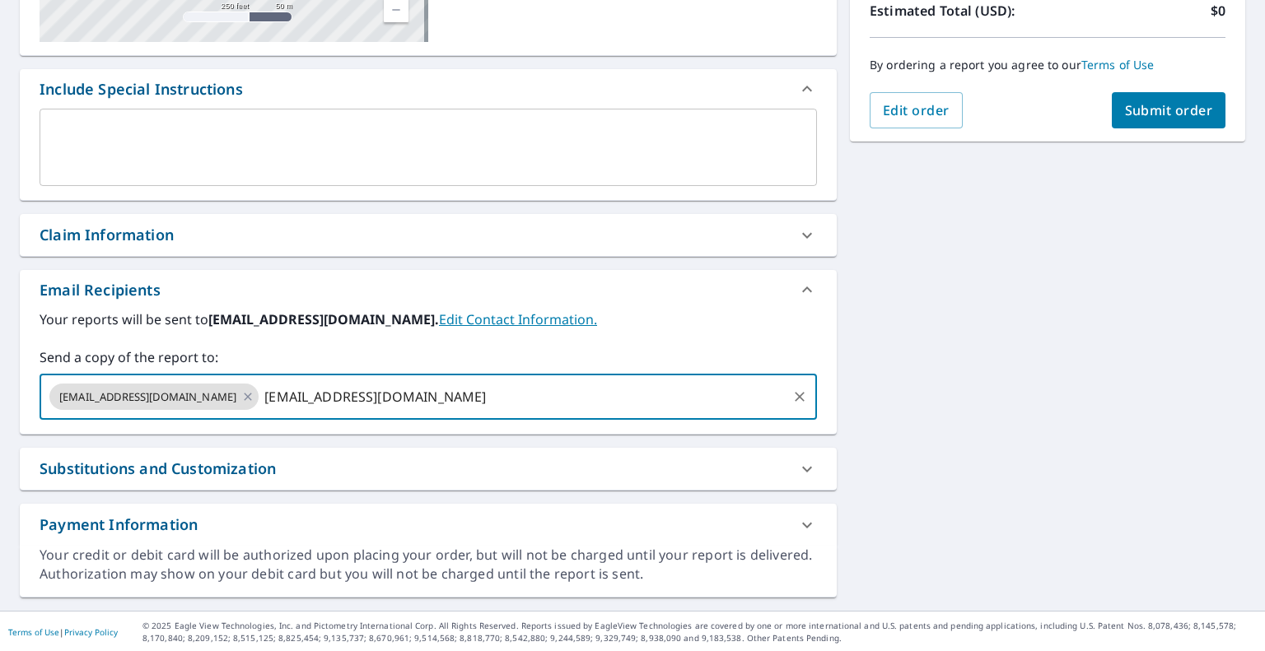
type input "[EMAIL_ADDRESS][DOMAIN_NAME]"
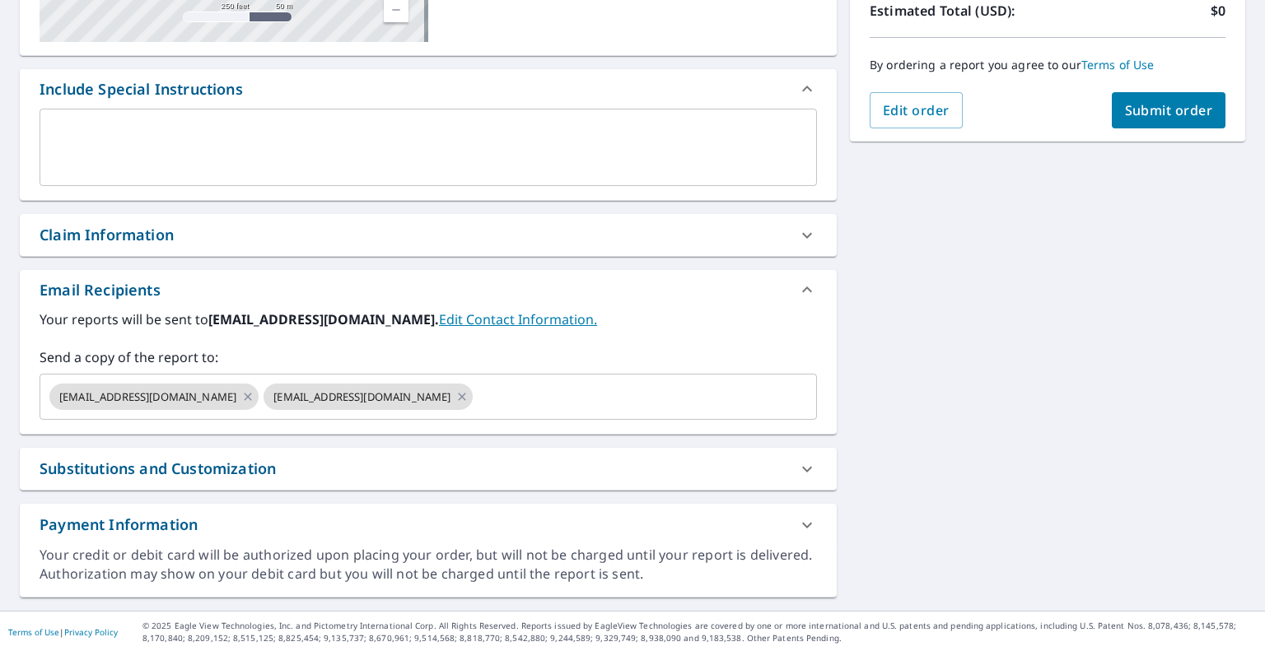
click at [1005, 480] on div "[STREET_ADDRESS][GEOGRAPHIC_DATA][PERSON_NAME] A standard road map Aerial A det…" at bounding box center [632, 190] width 1265 height 842
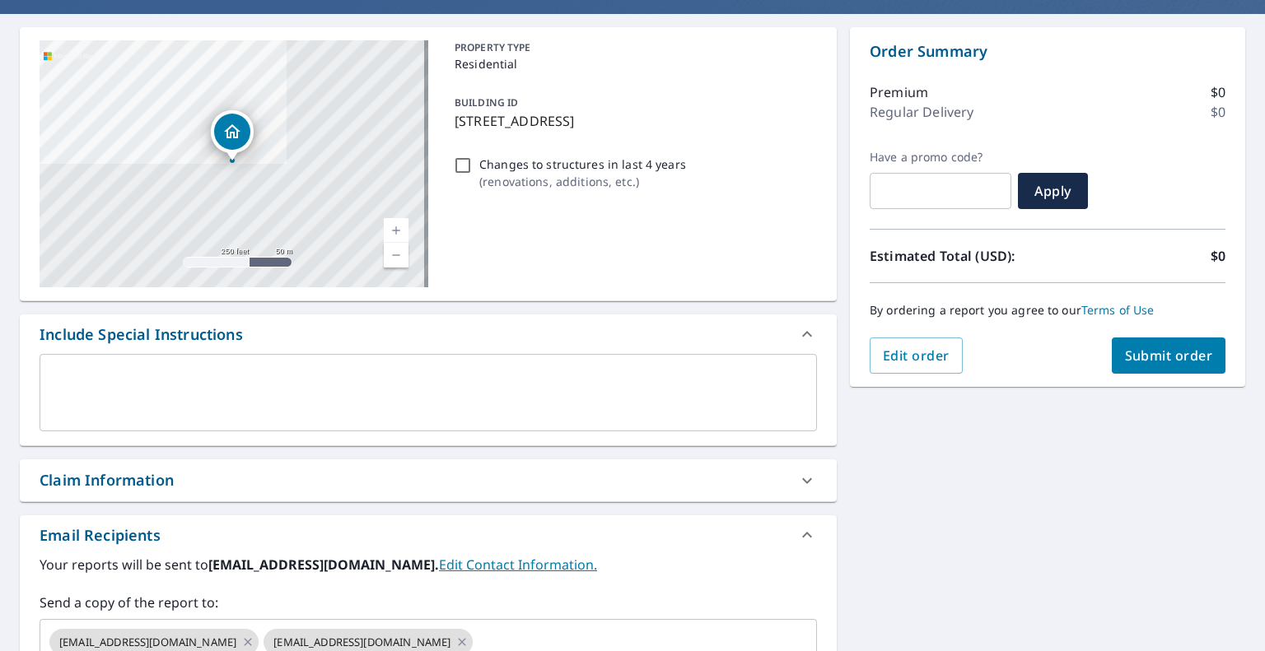
scroll to position [54, 0]
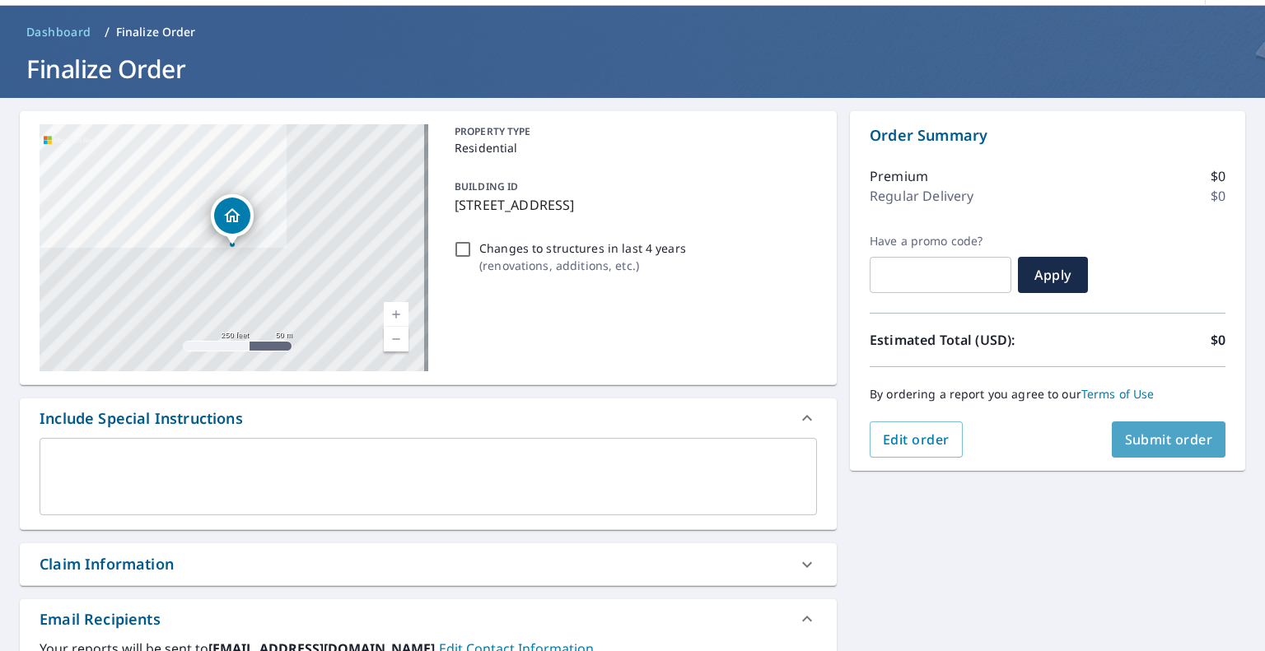
click at [1144, 427] on button "Submit order" at bounding box center [1169, 440] width 114 height 36
checkbox input "true"
